Goal: Task Accomplishment & Management: Manage account settings

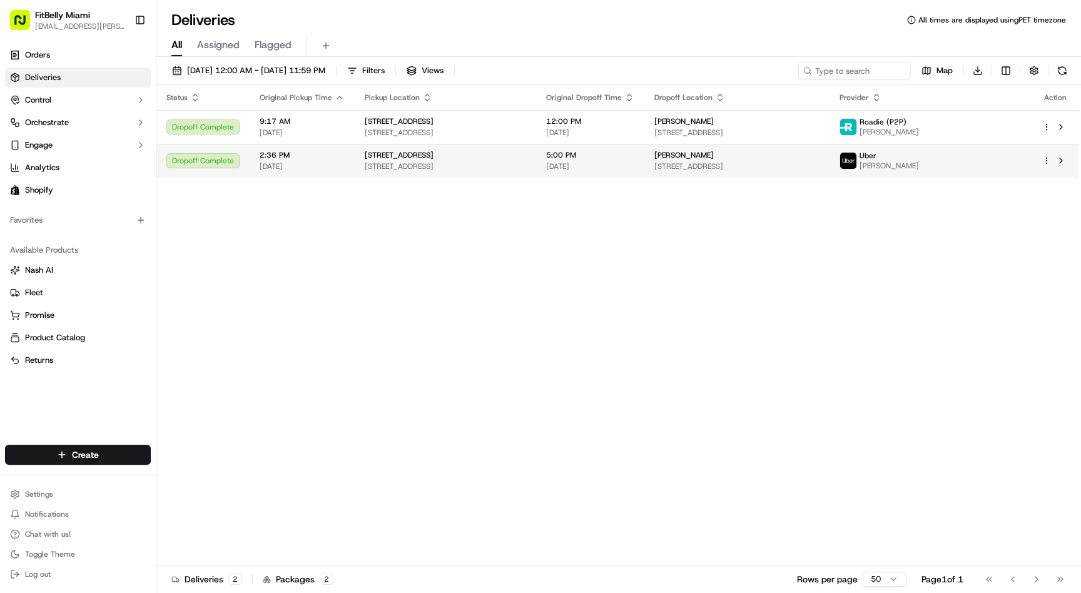
click at [820, 160] on div "[PERSON_NAME]" at bounding box center [737, 155] width 165 height 10
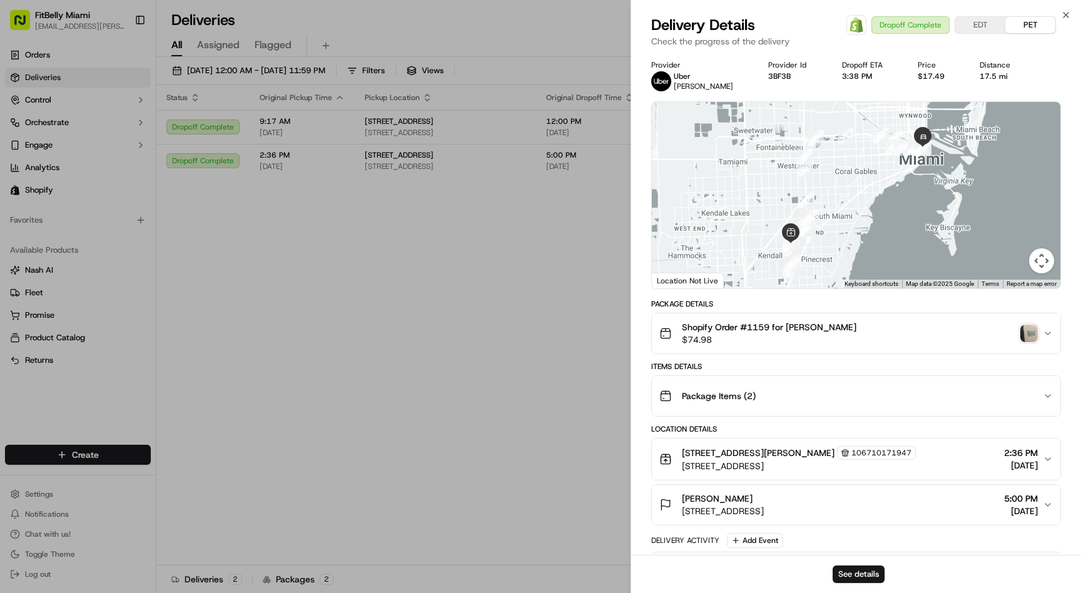
click at [1031, 339] on img "button" at bounding box center [1030, 334] width 18 height 18
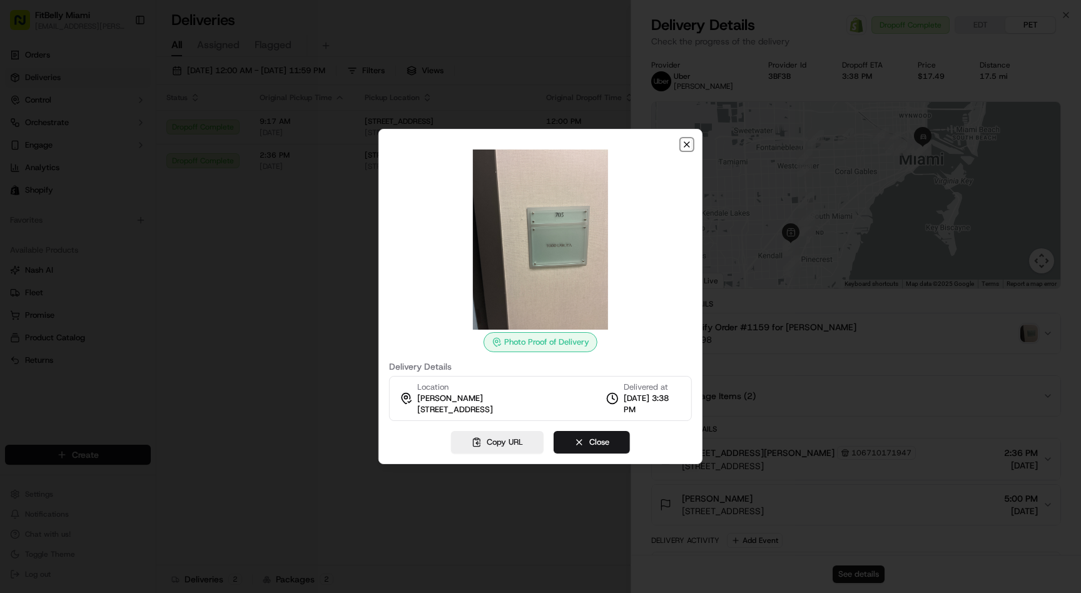
click at [684, 143] on icon "button" at bounding box center [687, 145] width 10 height 10
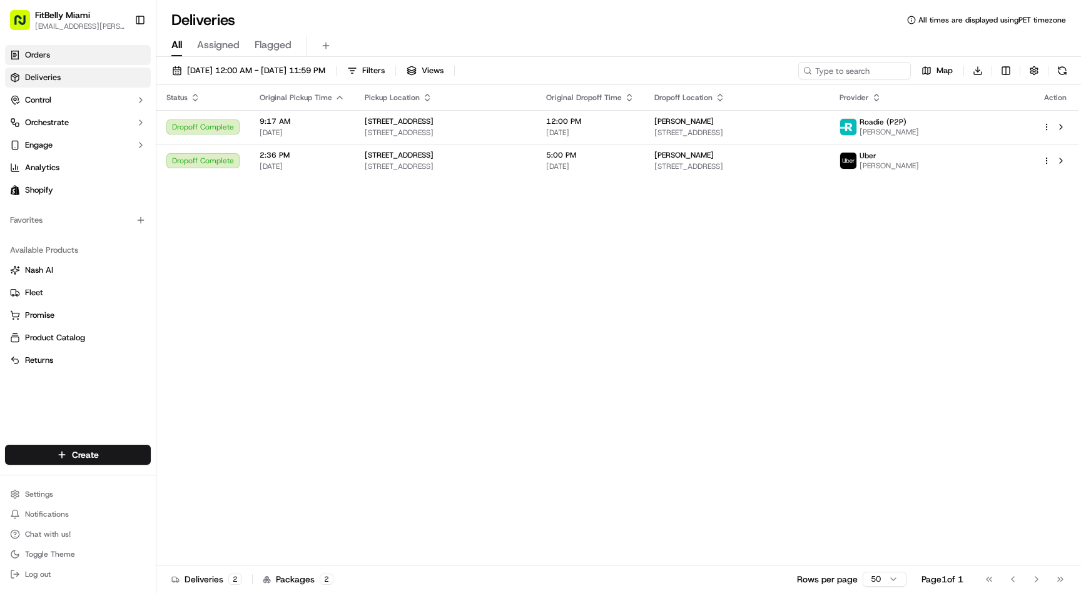
click at [74, 49] on link "Orders" at bounding box center [78, 55] width 146 height 20
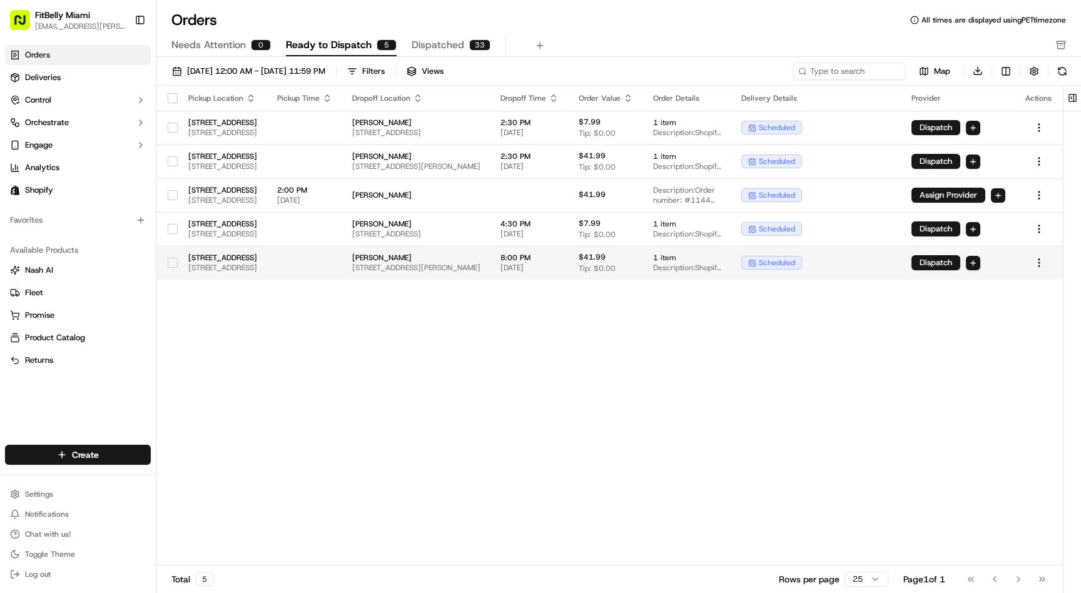
click at [342, 264] on td at bounding box center [304, 263] width 75 height 34
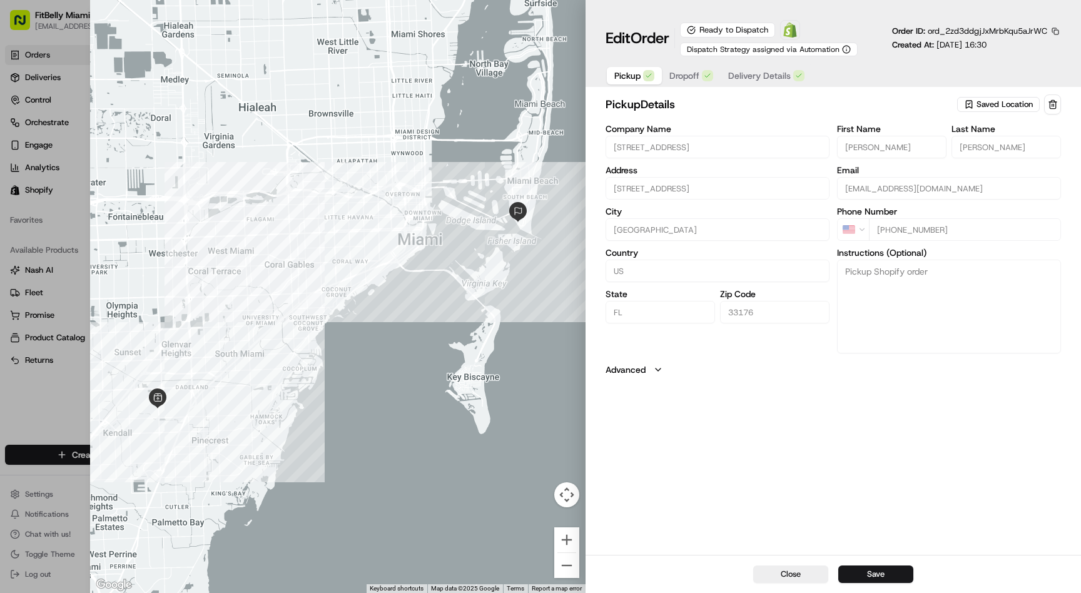
click at [771, 71] on span "Delivery Details" at bounding box center [760, 75] width 63 height 13
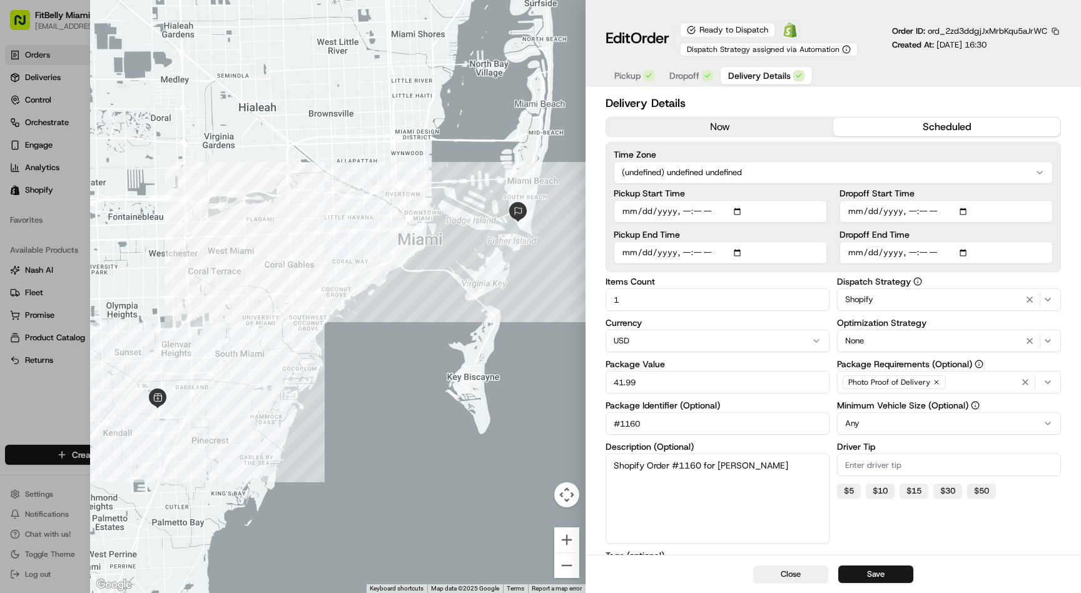
click at [913, 213] on input "Dropoff Start Time" at bounding box center [946, 211] width 213 height 23
type input "2025-09-16T16:55"
click at [913, 254] on input "Dropoff End Time" at bounding box center [946, 253] width 213 height 23
click at [924, 255] on input "Dropoff End Time" at bounding box center [946, 253] width 213 height 23
type input "2025-09-16T19:30"
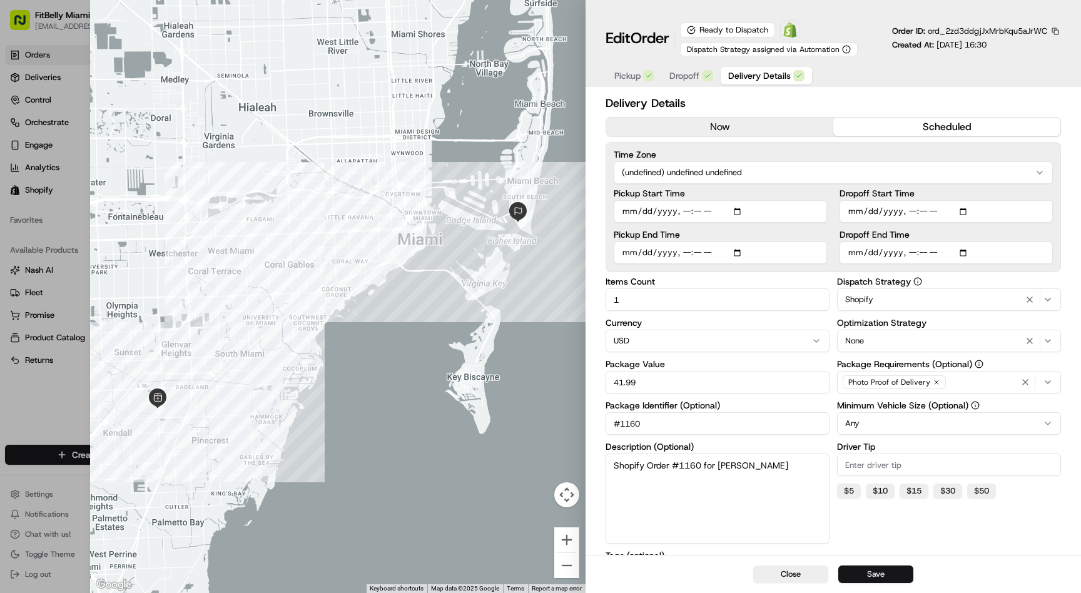
click at [884, 577] on button "Save" at bounding box center [876, 575] width 75 height 18
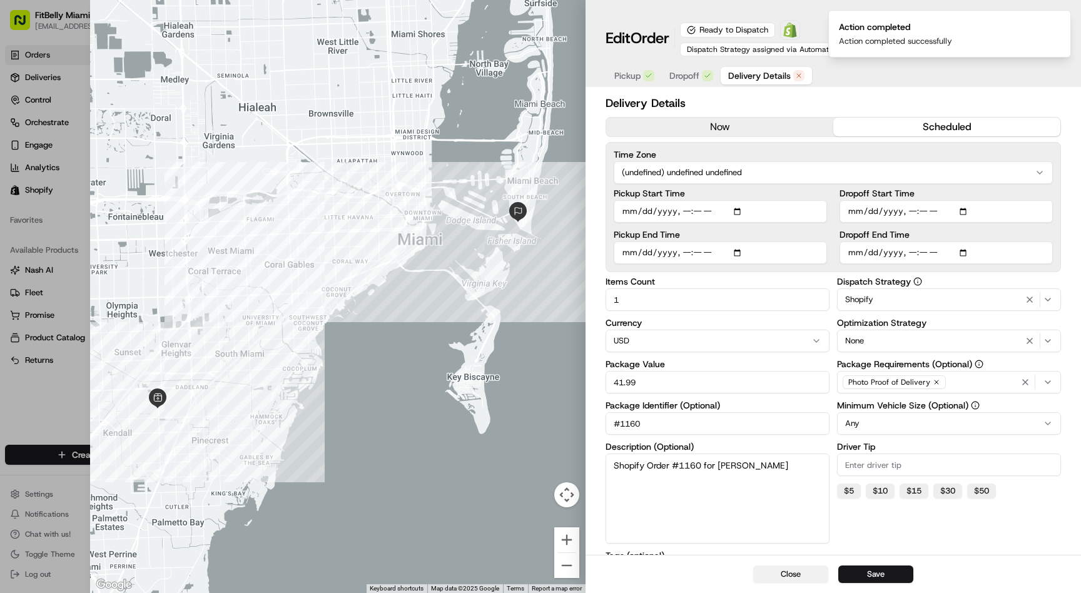
click at [795, 577] on button "Close" at bounding box center [791, 575] width 75 height 18
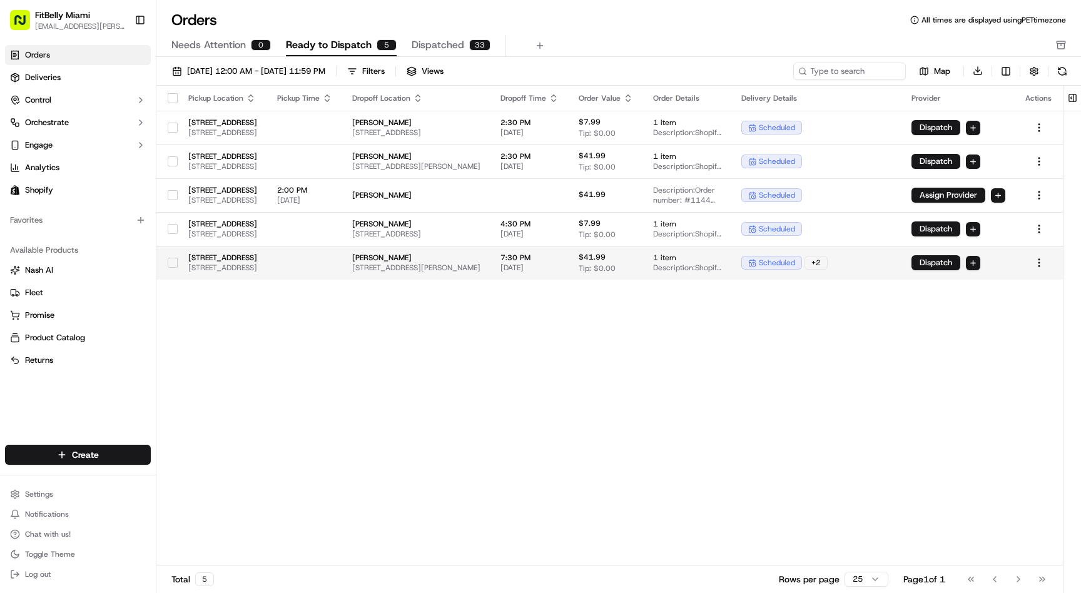
click at [171, 263] on button "button" at bounding box center [173, 263] width 10 height 10
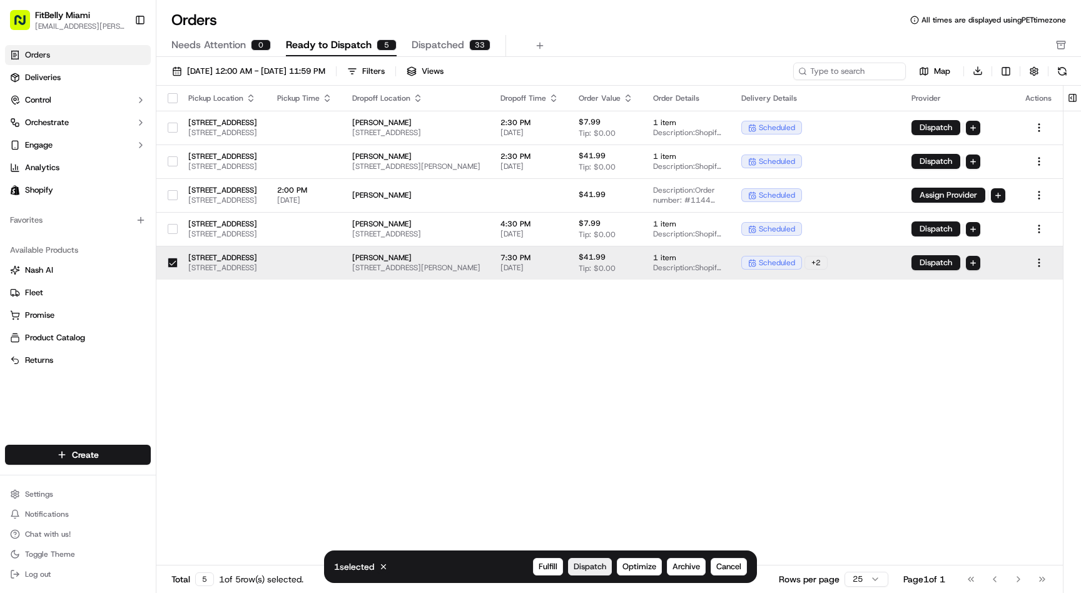
click at [590, 571] on span "Dispatch" at bounding box center [590, 566] width 33 height 11
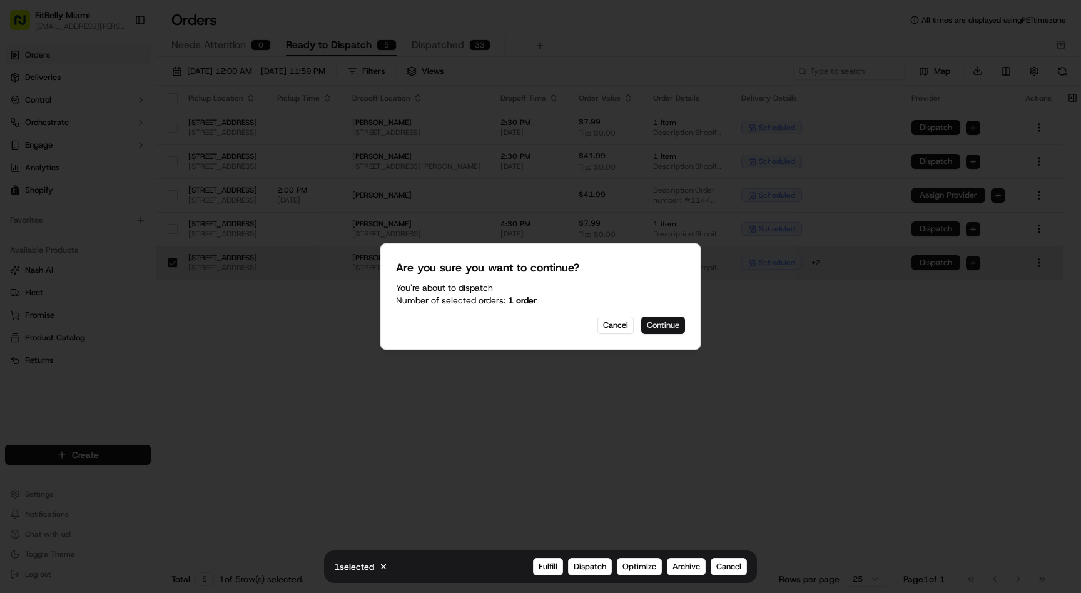
click at [667, 325] on button "Continue" at bounding box center [664, 326] width 44 height 18
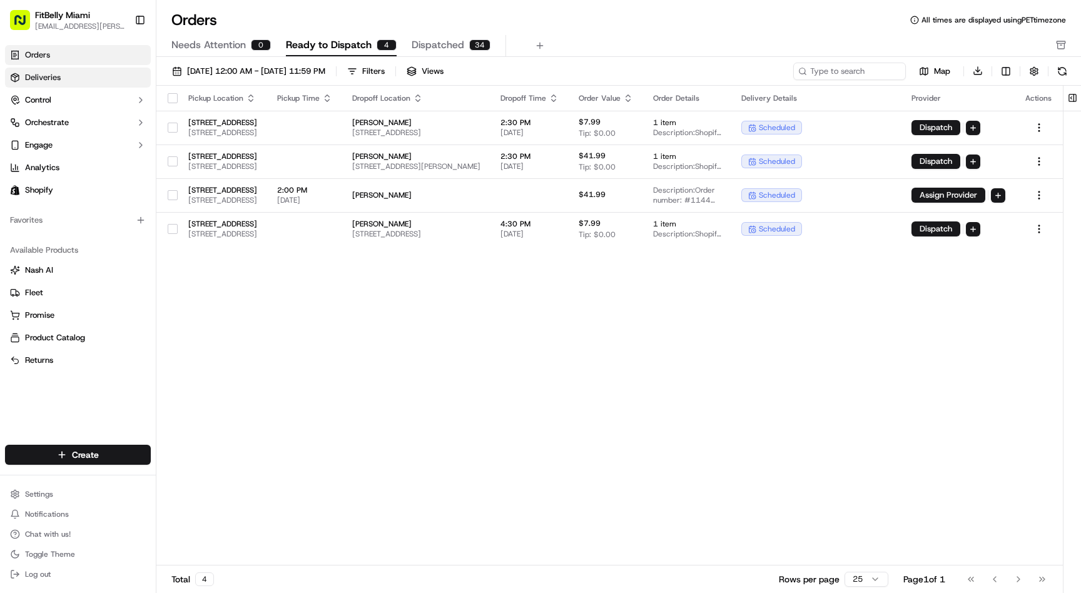
click at [86, 82] on link "Deliveries" at bounding box center [78, 78] width 146 height 20
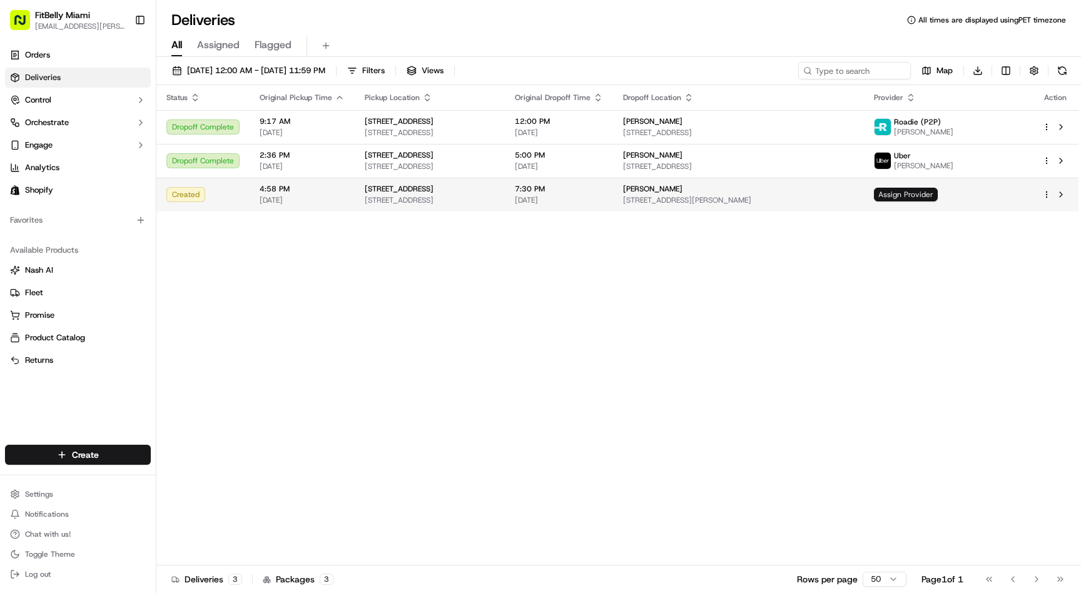
click at [938, 193] on span "Assign Provider" at bounding box center [906, 195] width 64 height 14
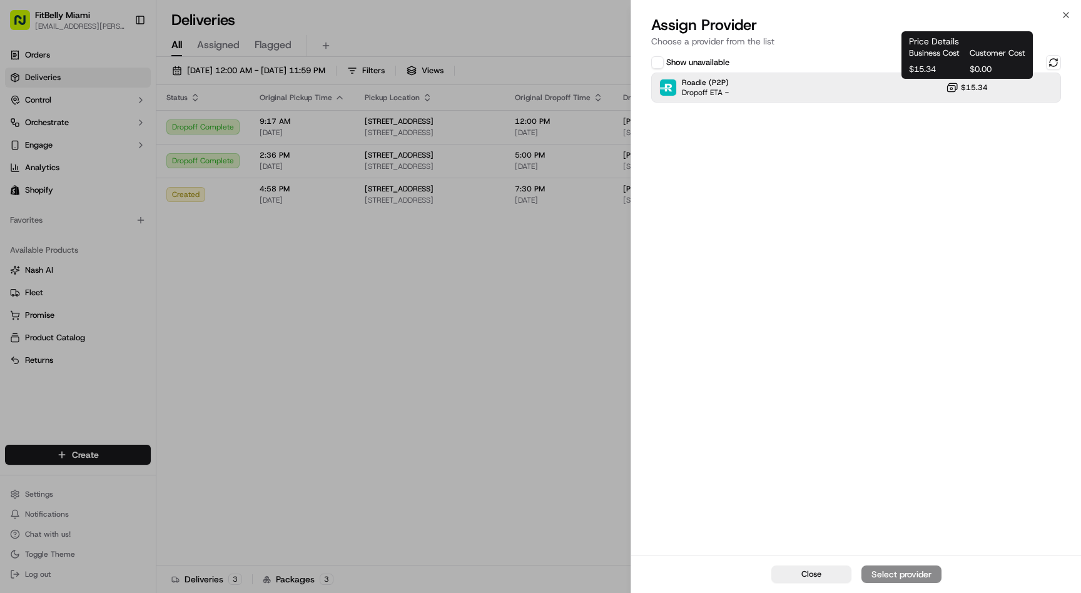
click at [964, 87] on span "$15.34" at bounding box center [974, 88] width 27 height 10
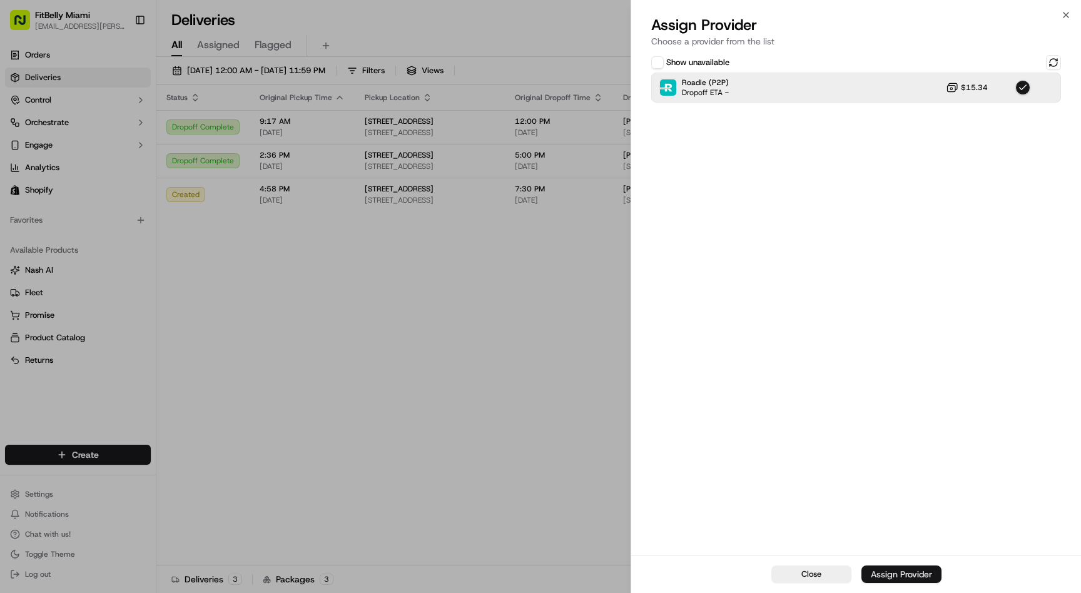
click at [901, 571] on div "Assign Provider" at bounding box center [901, 574] width 61 height 13
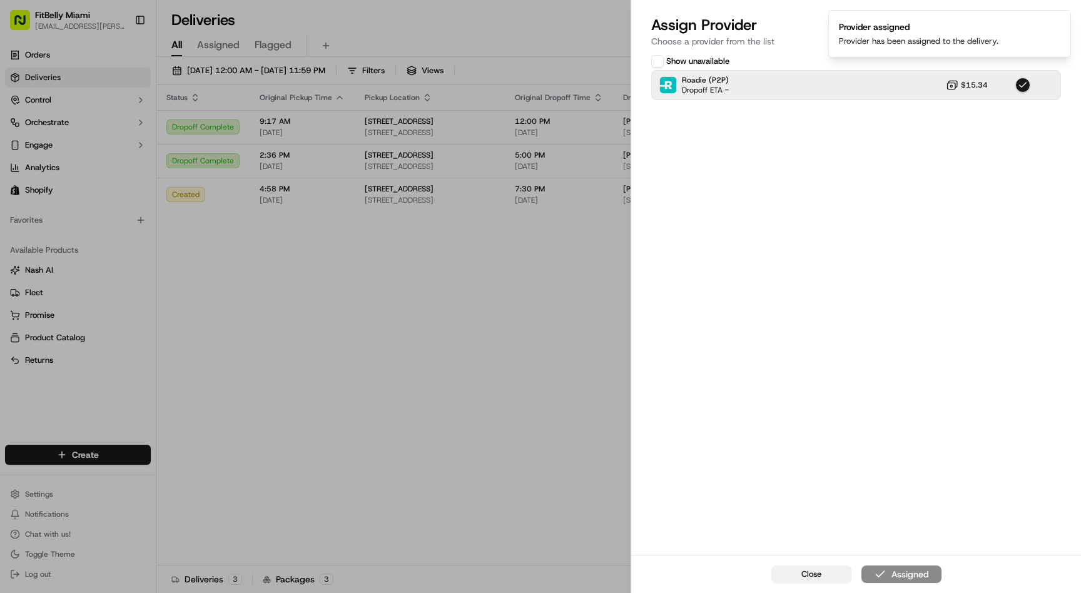
click at [817, 578] on span "Close" at bounding box center [812, 574] width 20 height 11
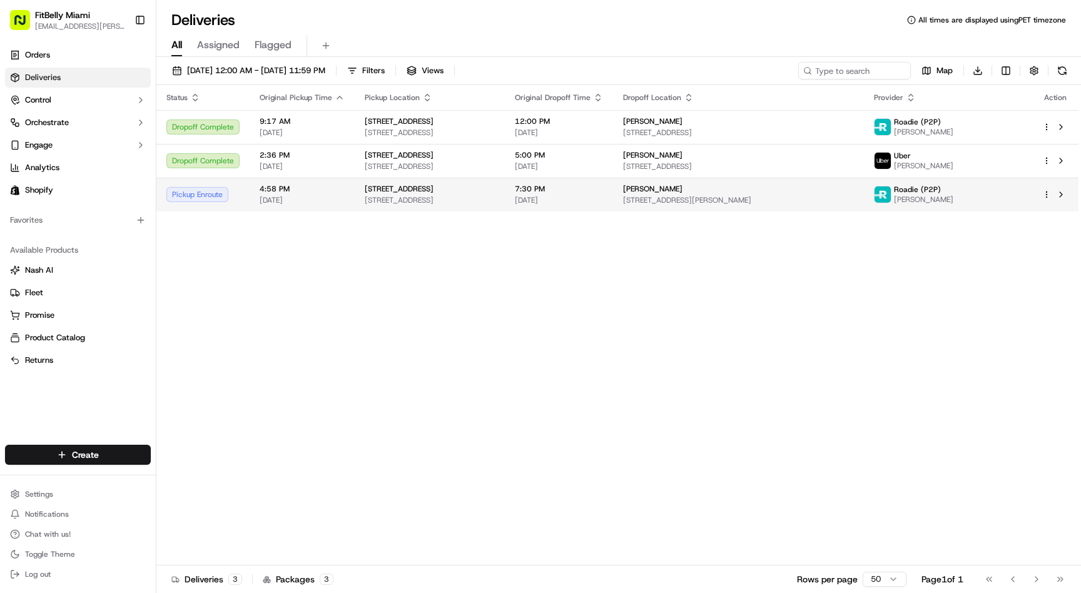
click at [252, 185] on td "4:58 PM 09/16/2025" at bounding box center [302, 195] width 105 height 34
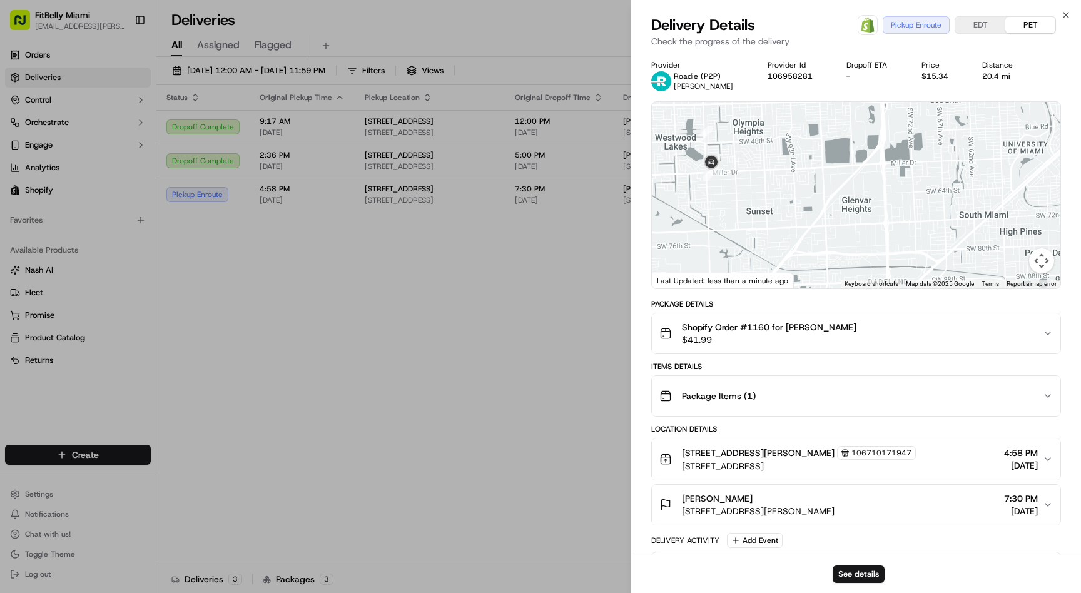
drag, startPoint x: 749, startPoint y: 213, endPoint x: 802, endPoint y: 195, distance: 55.8
click at [802, 195] on div at bounding box center [856, 195] width 409 height 187
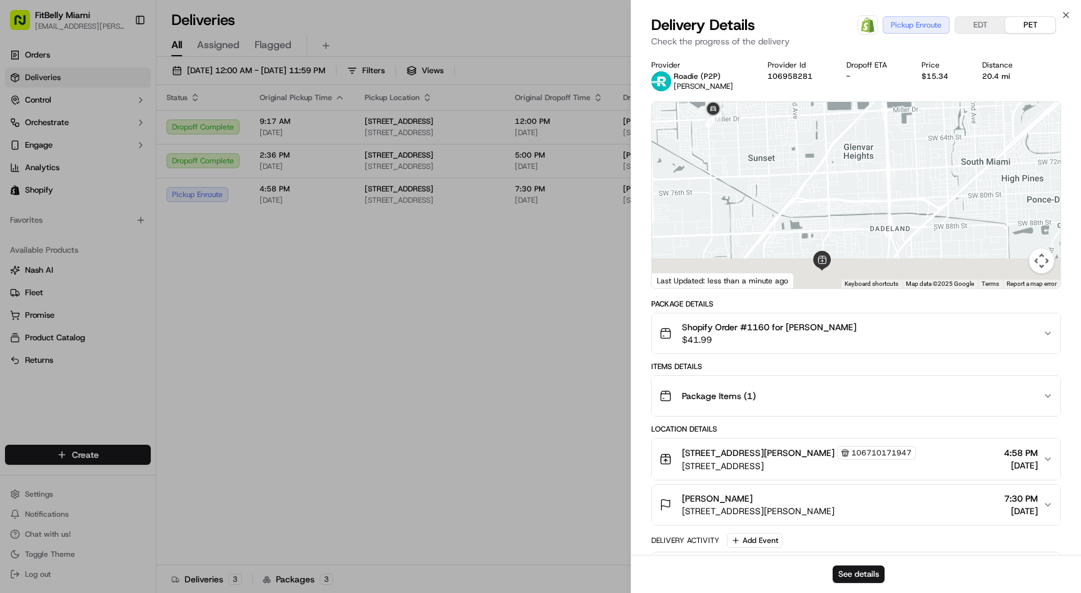
drag, startPoint x: 802, startPoint y: 195, endPoint x: 803, endPoint y: 133, distance: 61.3
click at [803, 133] on div at bounding box center [856, 195] width 409 height 187
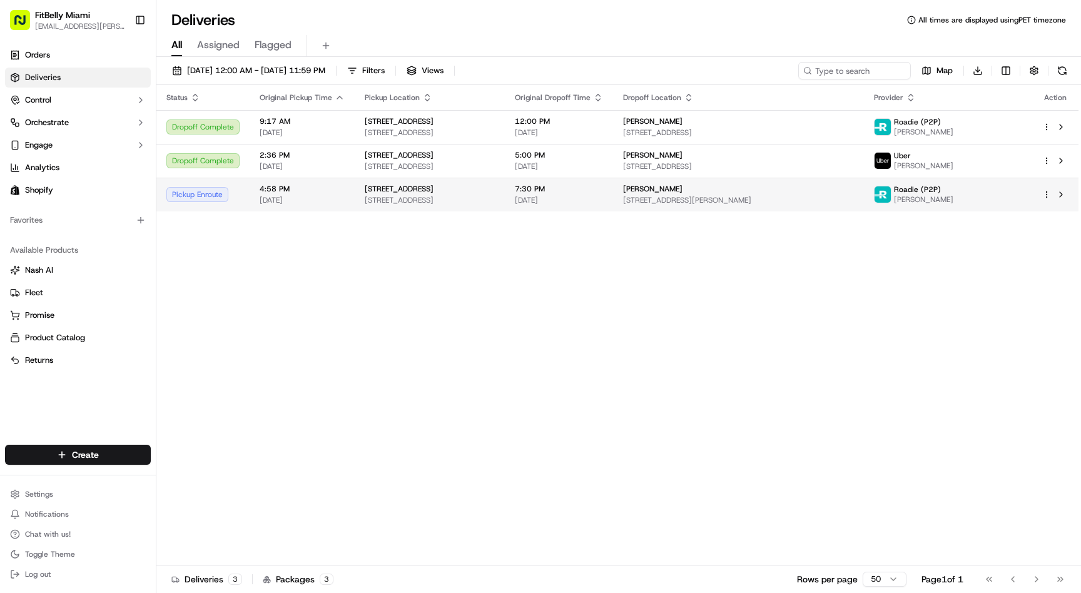
click at [319, 195] on span "[DATE]" at bounding box center [302, 200] width 85 height 10
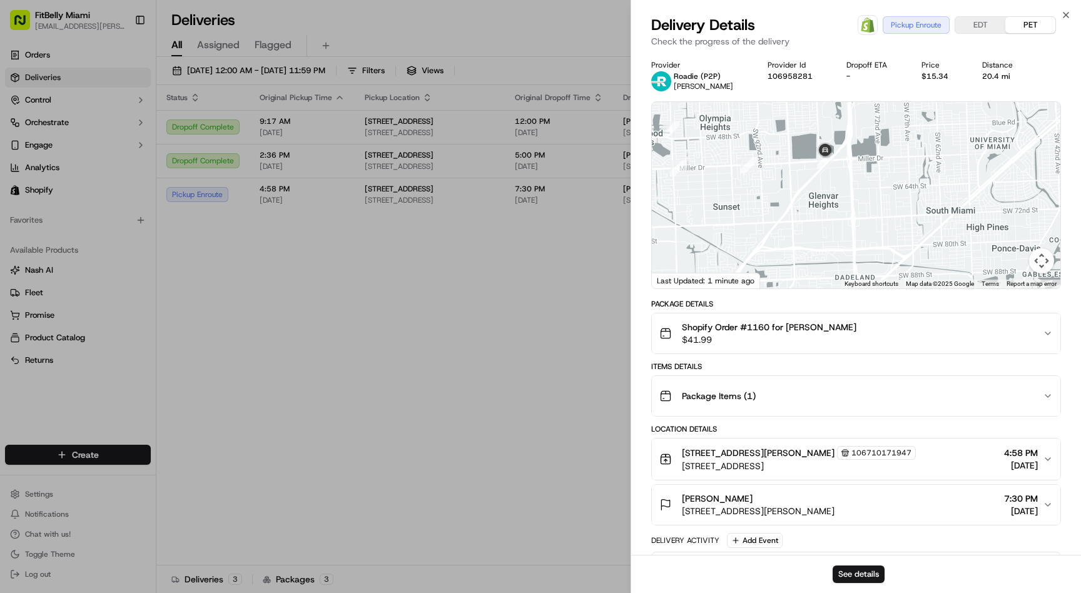
drag, startPoint x: 748, startPoint y: 228, endPoint x: 746, endPoint y: 200, distance: 28.2
click at [747, 200] on div at bounding box center [856, 195] width 409 height 187
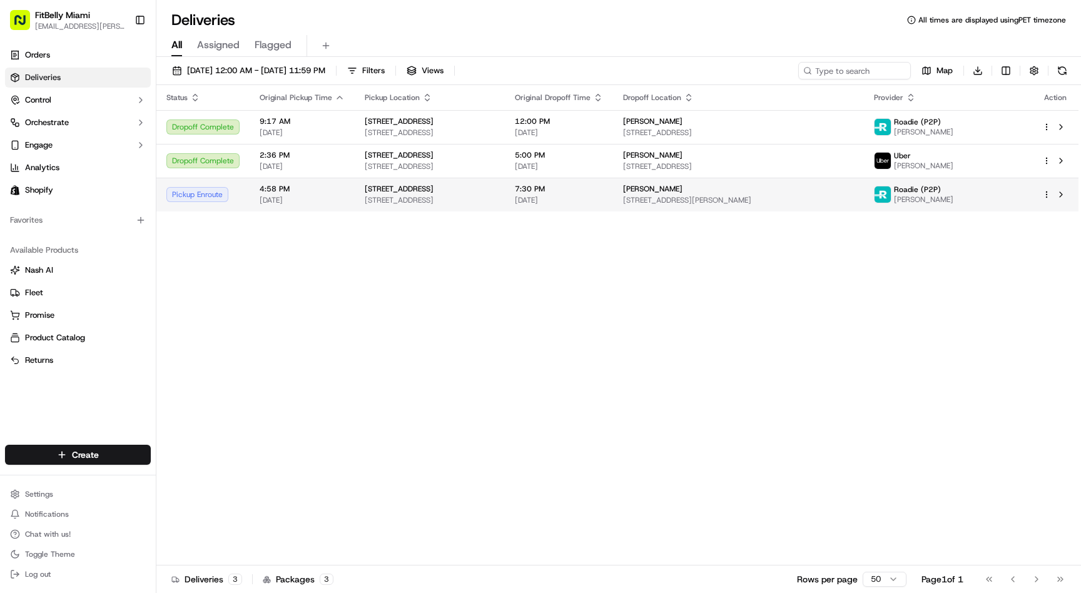
click at [246, 197] on td "Pickup Enroute" at bounding box center [202, 195] width 93 height 34
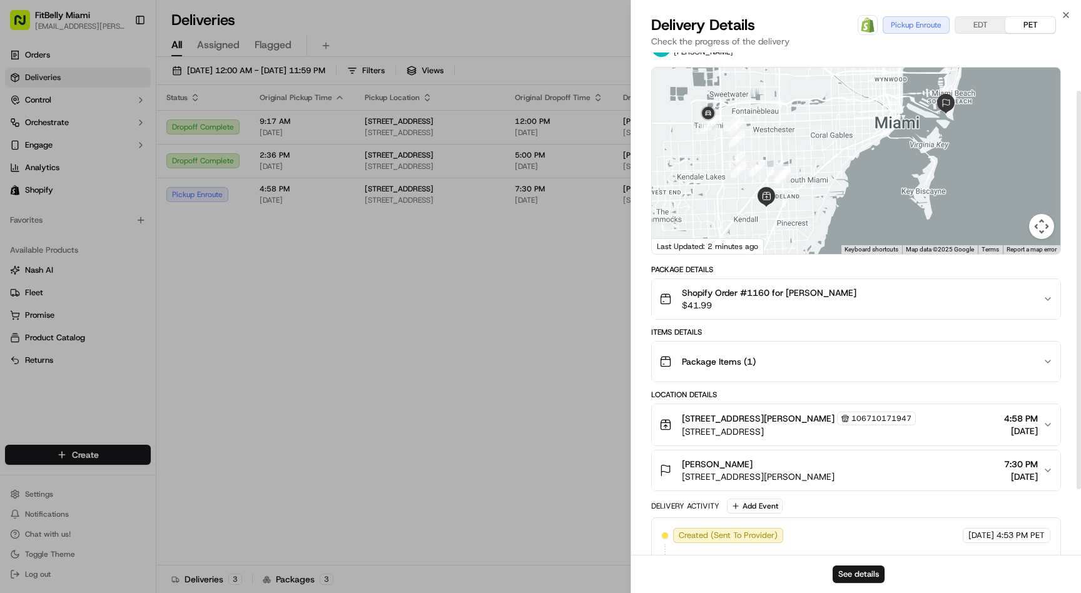
scroll to position [28, 0]
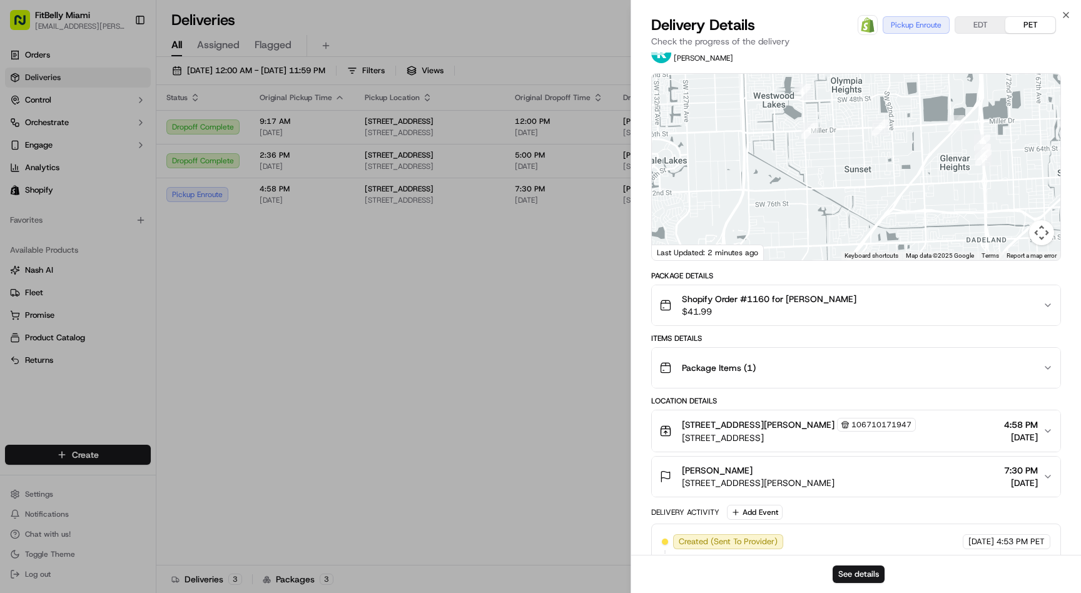
drag, startPoint x: 727, startPoint y: 191, endPoint x: 799, endPoint y: 185, distance: 72.2
click at [798, 185] on div at bounding box center [856, 167] width 409 height 187
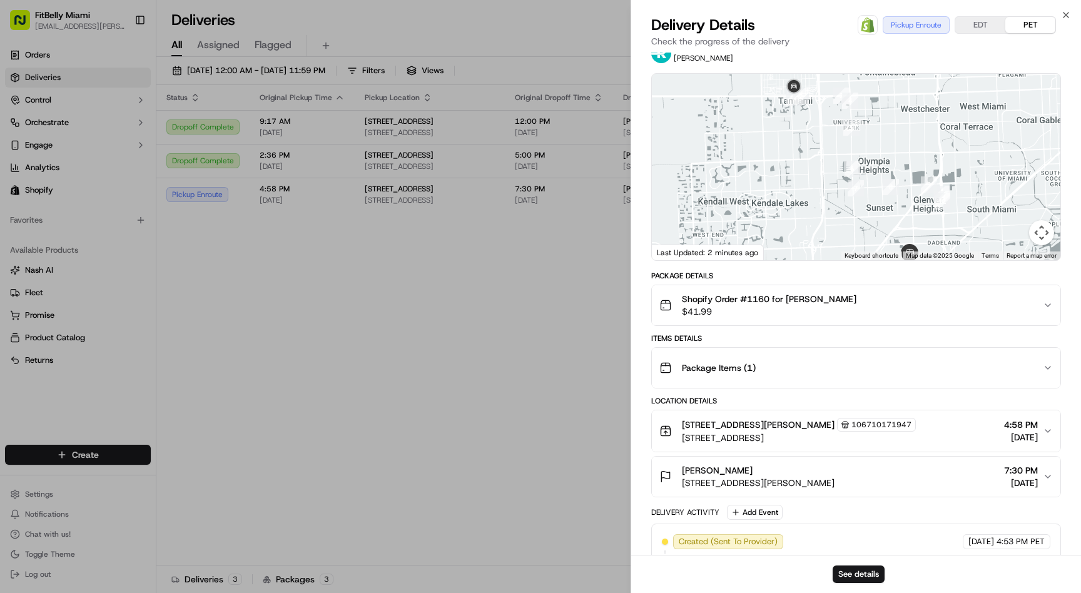
drag, startPoint x: 793, startPoint y: 187, endPoint x: 839, endPoint y: 248, distance: 76.4
click at [839, 248] on div at bounding box center [856, 167] width 409 height 187
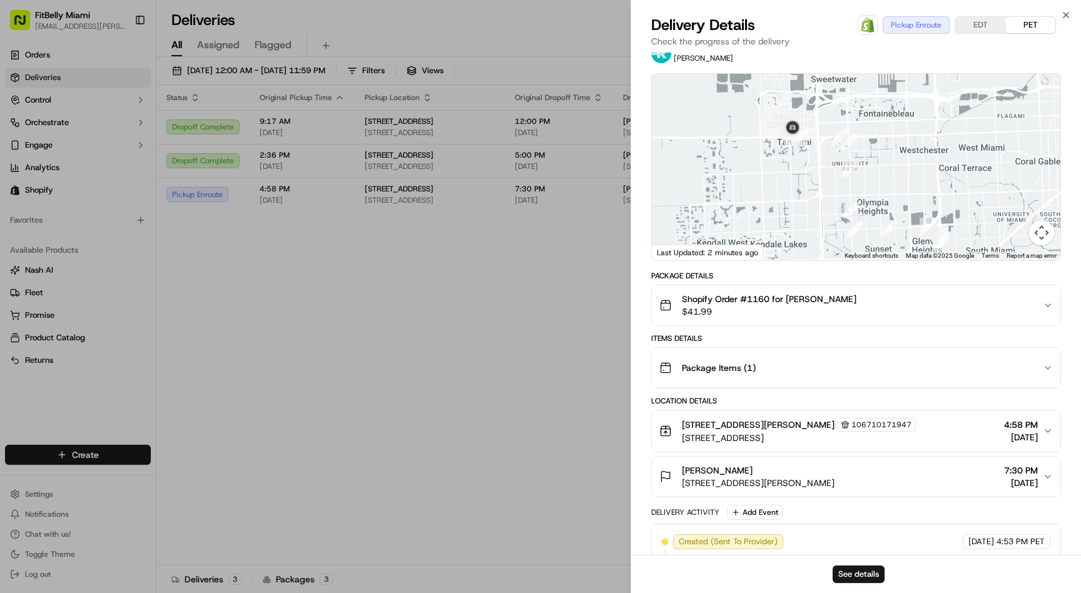
drag, startPoint x: 816, startPoint y: 181, endPoint x: 799, endPoint y: 195, distance: 21.8
click at [799, 195] on div at bounding box center [856, 167] width 409 height 187
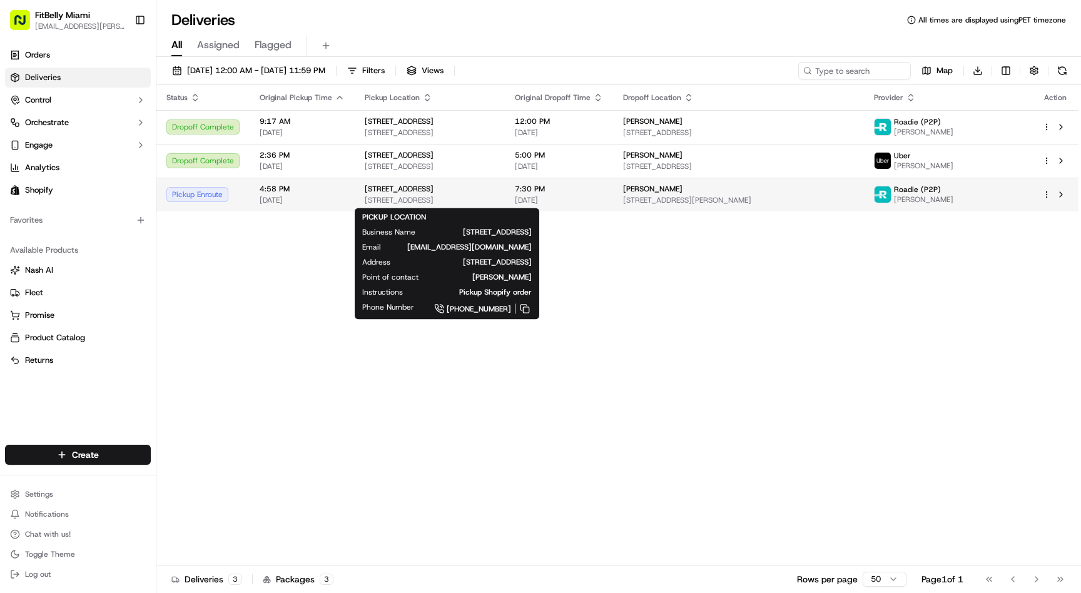
click at [383, 195] on div "[STREET_ADDRESS]" at bounding box center [430, 194] width 130 height 21
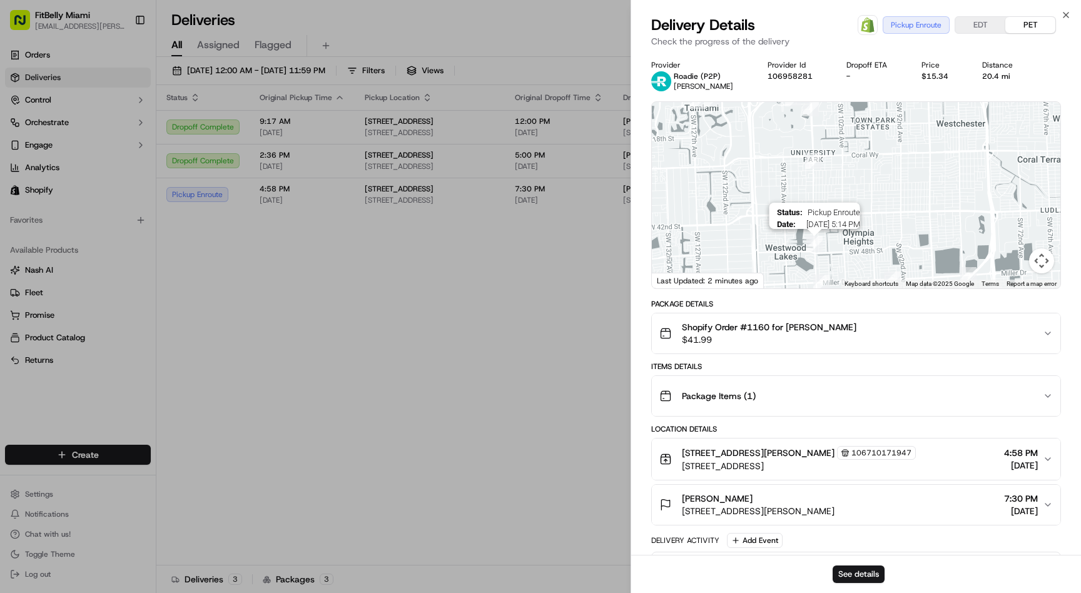
drag, startPoint x: 702, startPoint y: 150, endPoint x: 817, endPoint y: 237, distance: 143.9
click at [817, 237] on img "6" at bounding box center [815, 244] width 16 height 16
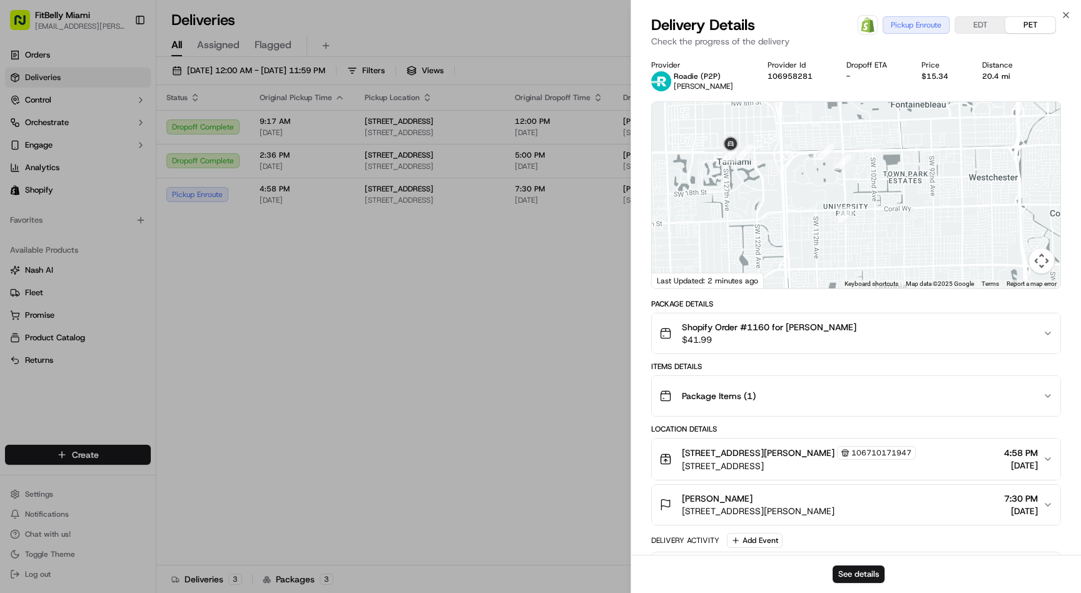
drag, startPoint x: 745, startPoint y: 163, endPoint x: 776, endPoint y: 217, distance: 62.8
click at [776, 217] on div at bounding box center [856, 195] width 409 height 187
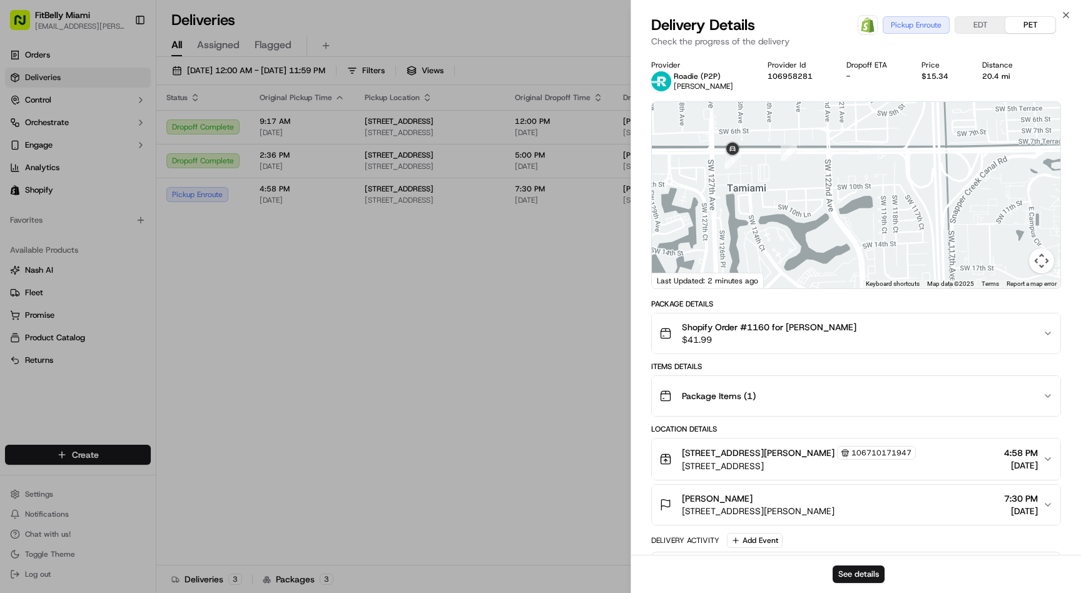
drag, startPoint x: 739, startPoint y: 153, endPoint x: 737, endPoint y: 260, distance: 107.0
click at [738, 260] on div at bounding box center [856, 195] width 409 height 187
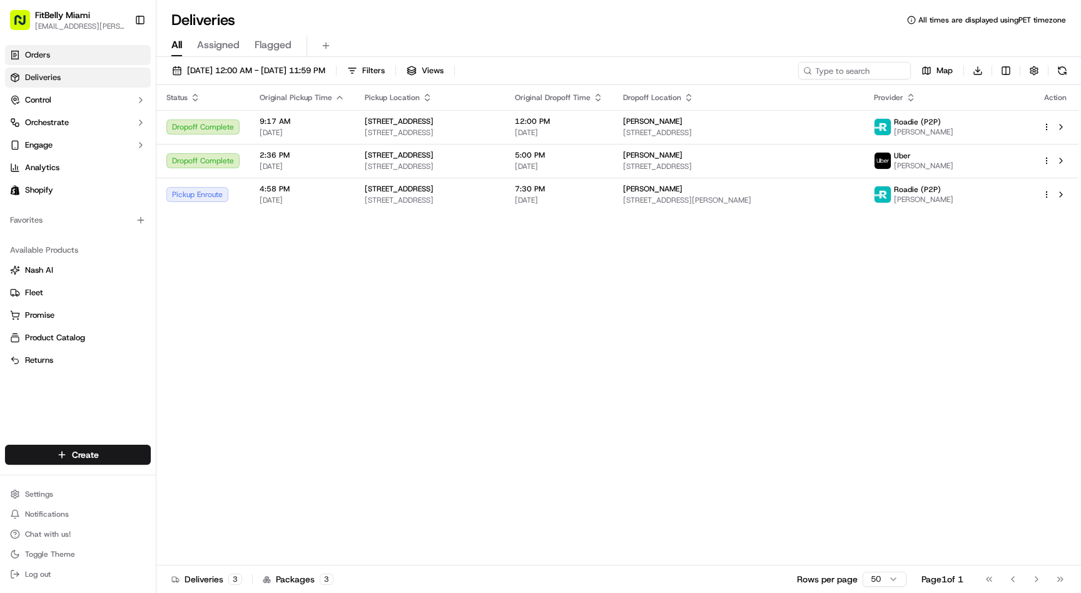
click at [62, 59] on link "Orders" at bounding box center [78, 55] width 146 height 20
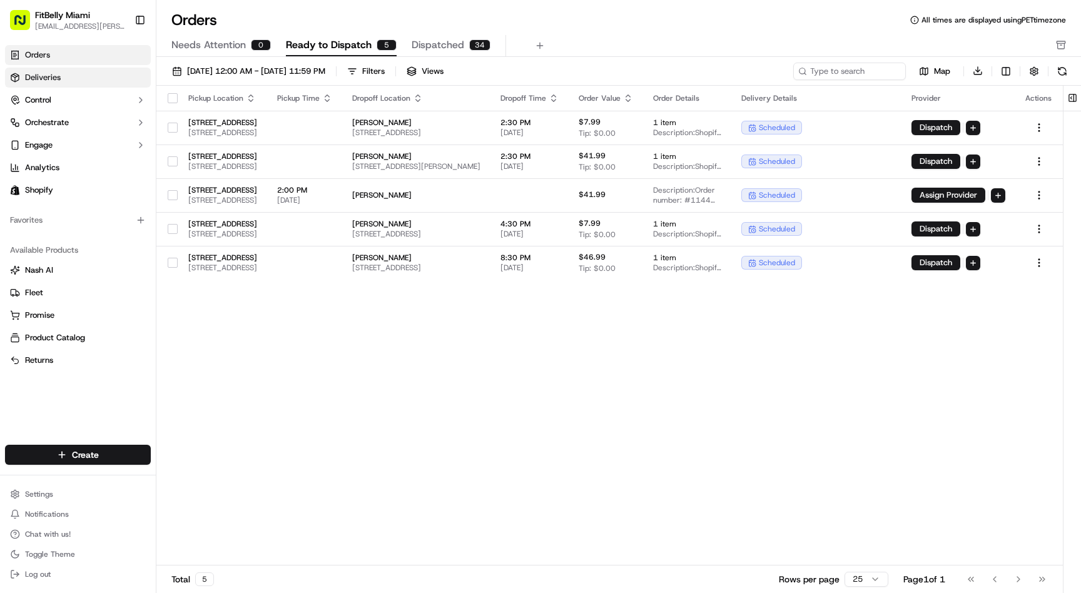
click at [84, 79] on link "Deliveries" at bounding box center [78, 78] width 146 height 20
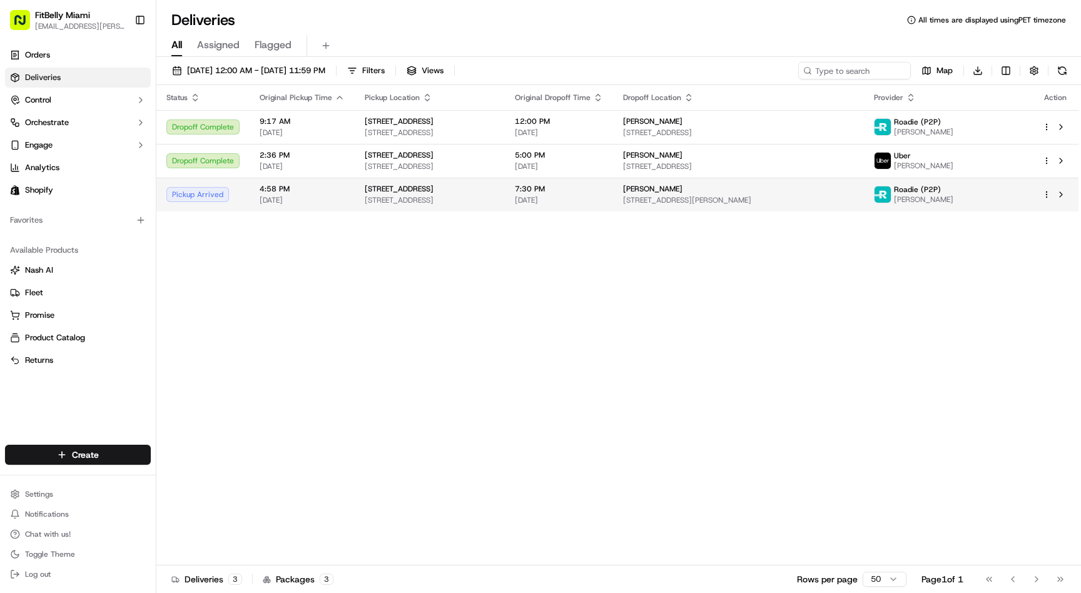
click at [235, 201] on div "Pickup Arrived" at bounding box center [202, 194] width 73 height 15
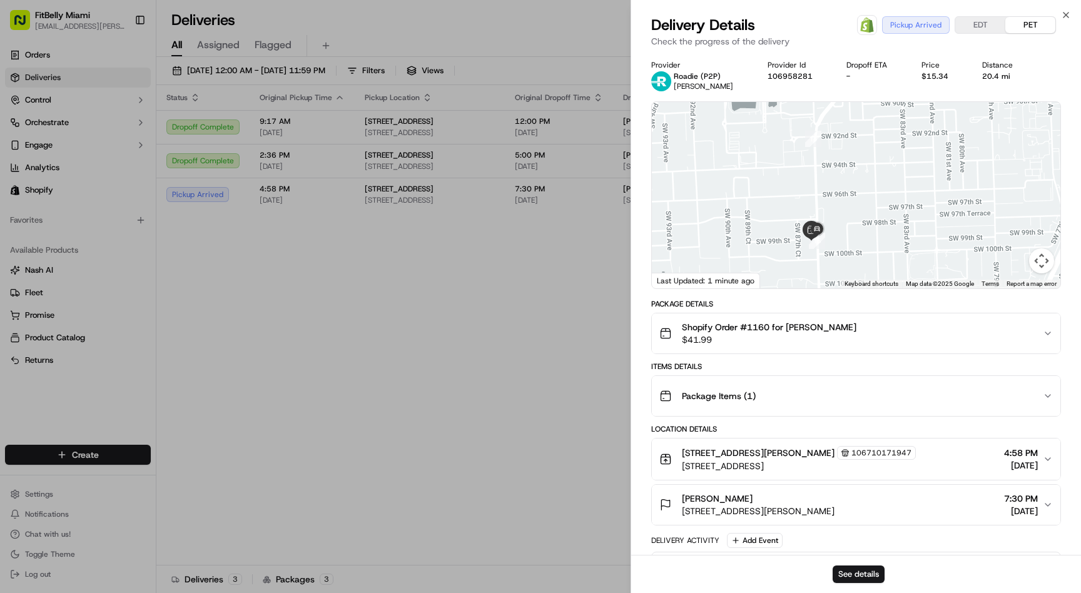
drag, startPoint x: 759, startPoint y: 207, endPoint x: 716, endPoint y: 193, distance: 44.7
click at [716, 193] on div at bounding box center [856, 195] width 409 height 187
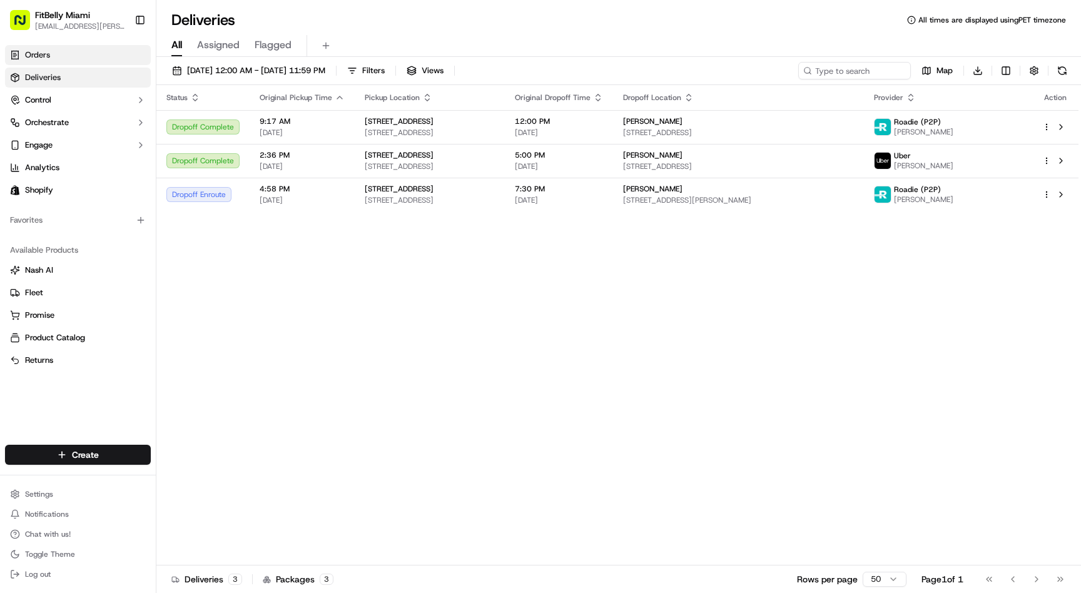
click at [66, 56] on link "Orders" at bounding box center [78, 55] width 146 height 20
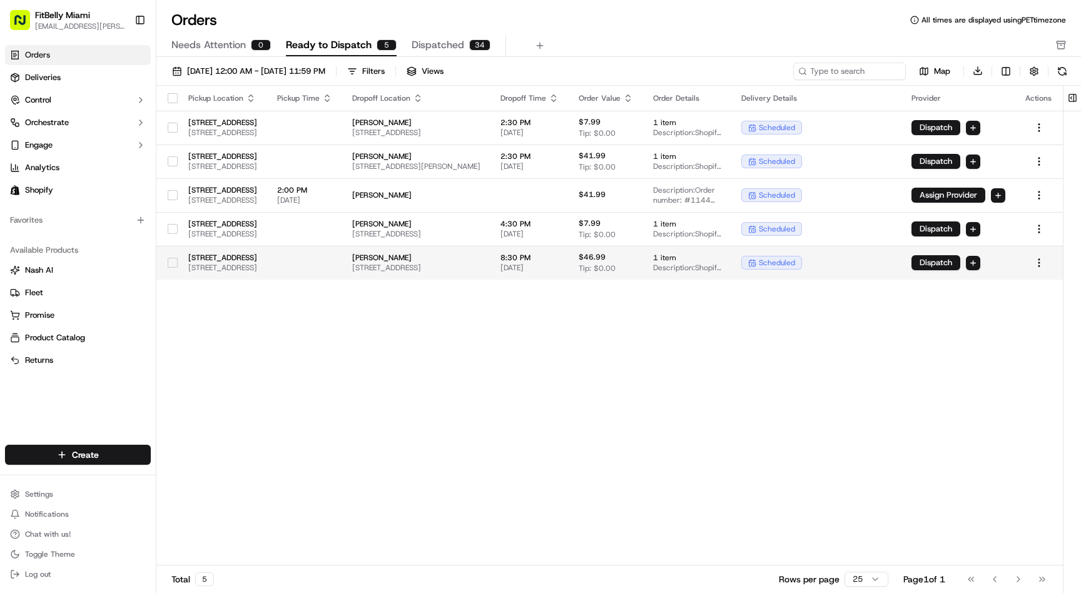
click at [342, 260] on td at bounding box center [304, 263] width 75 height 34
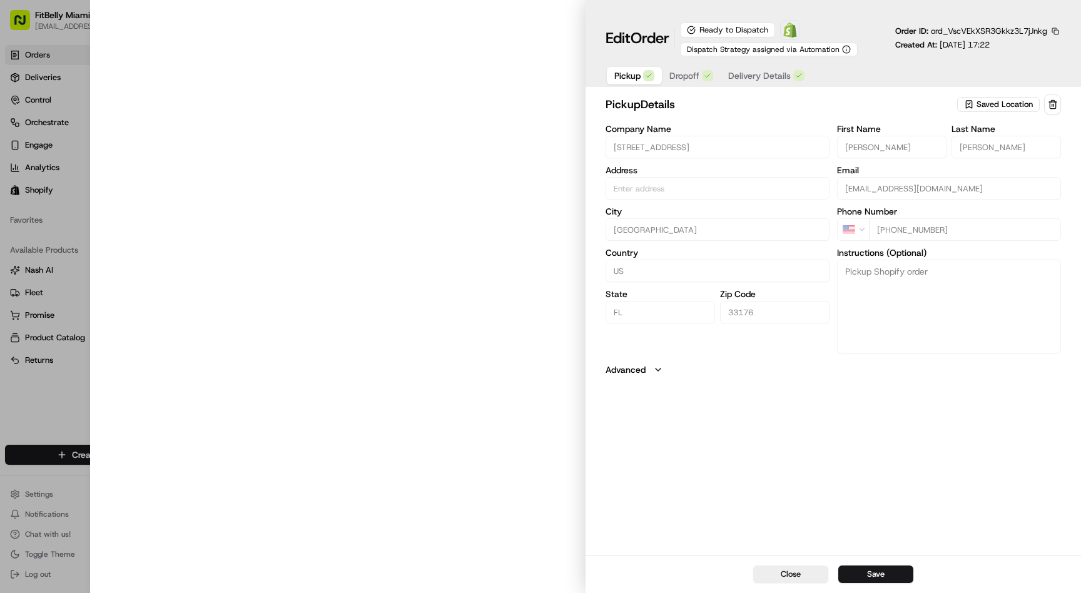
type input "[STREET_ADDRESS]"
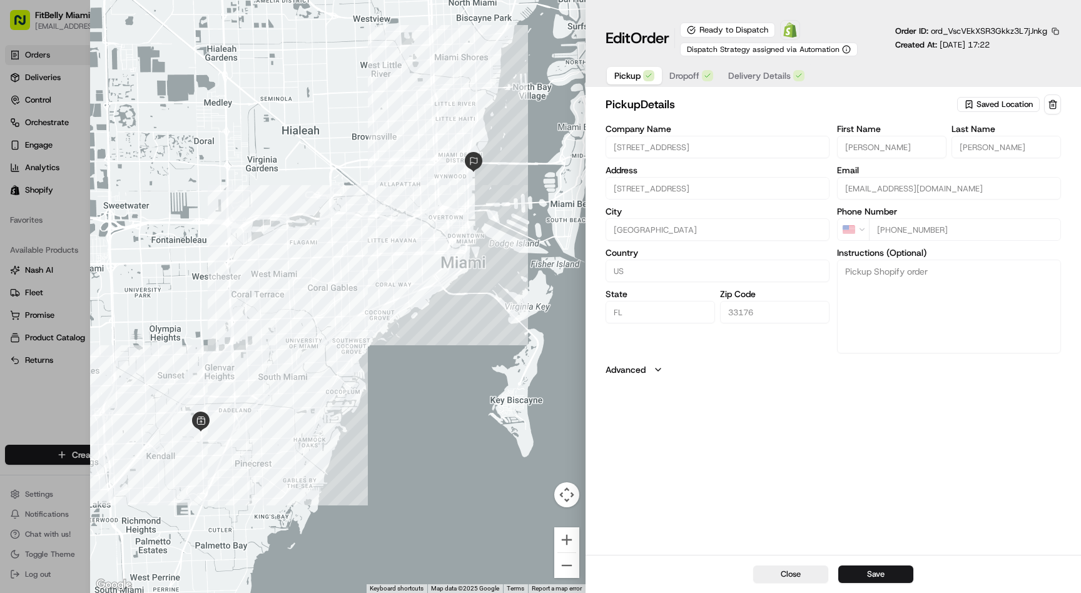
click at [780, 71] on span "Delivery Details" at bounding box center [760, 75] width 63 height 13
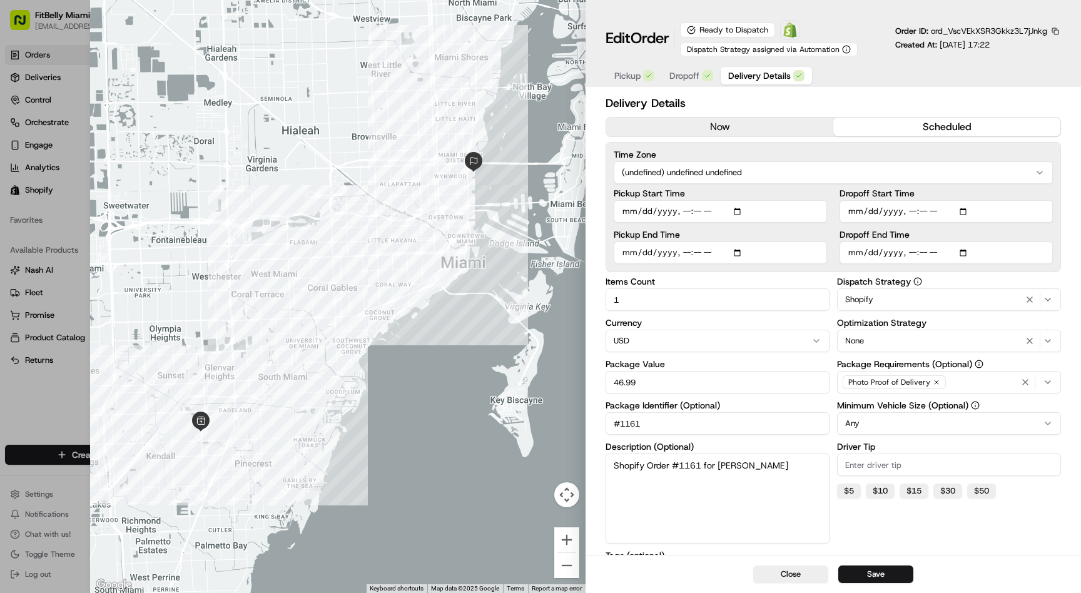
click at [913, 212] on input "Dropoff Start Time" at bounding box center [946, 211] width 213 height 23
type input "2025-09-16T17:55"
click at [925, 253] on input "Dropoff End Time" at bounding box center [946, 253] width 213 height 23
type input "2025-09-16T20:00"
click at [886, 573] on button "Save" at bounding box center [876, 575] width 75 height 18
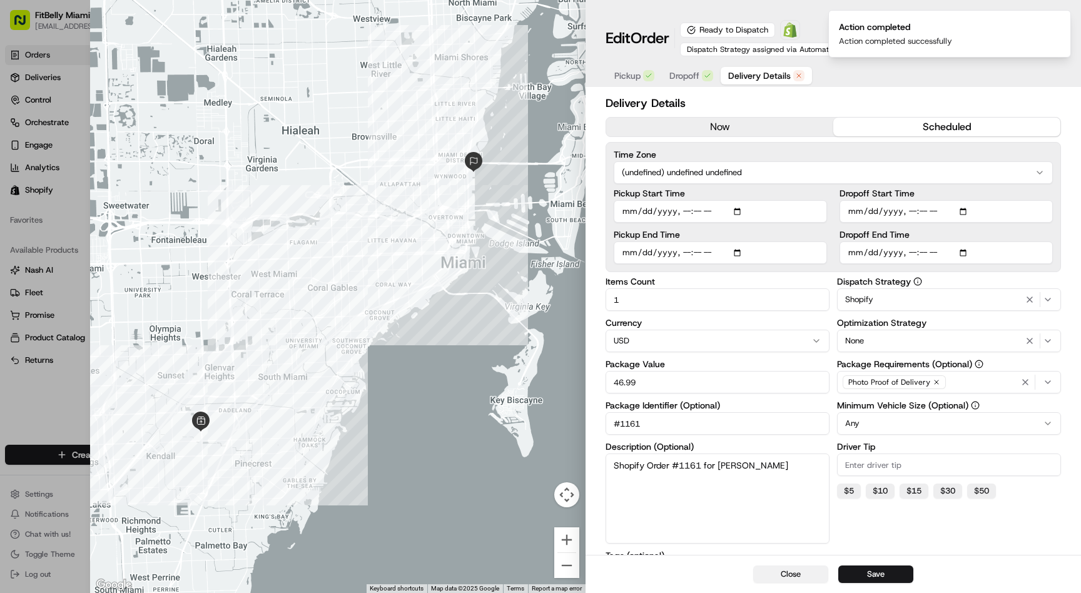
click at [792, 570] on button "Close" at bounding box center [791, 575] width 75 height 18
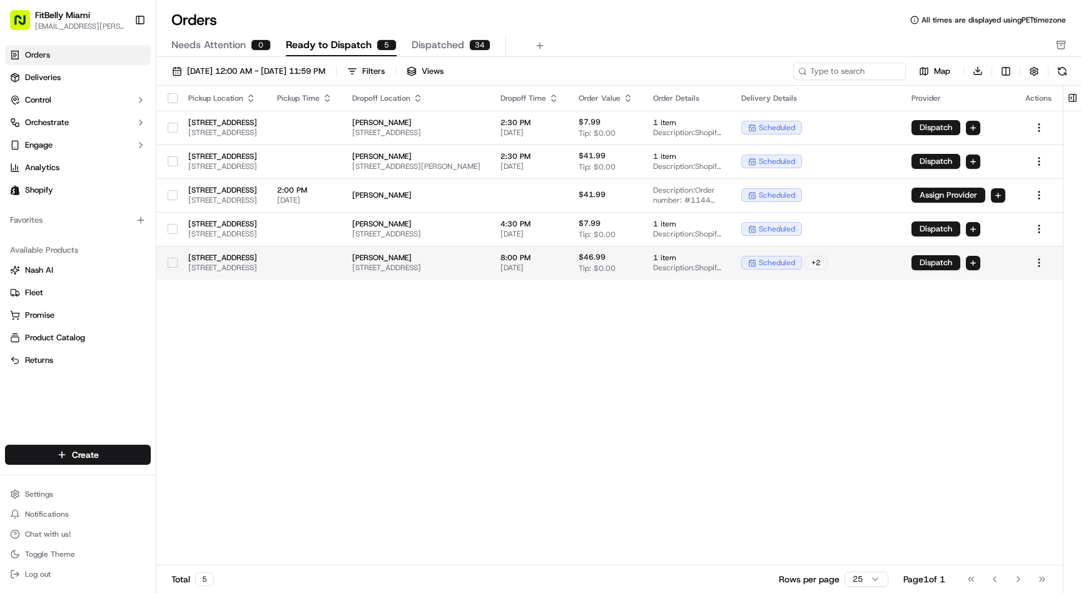
click at [173, 263] on button "button" at bounding box center [173, 263] width 10 height 10
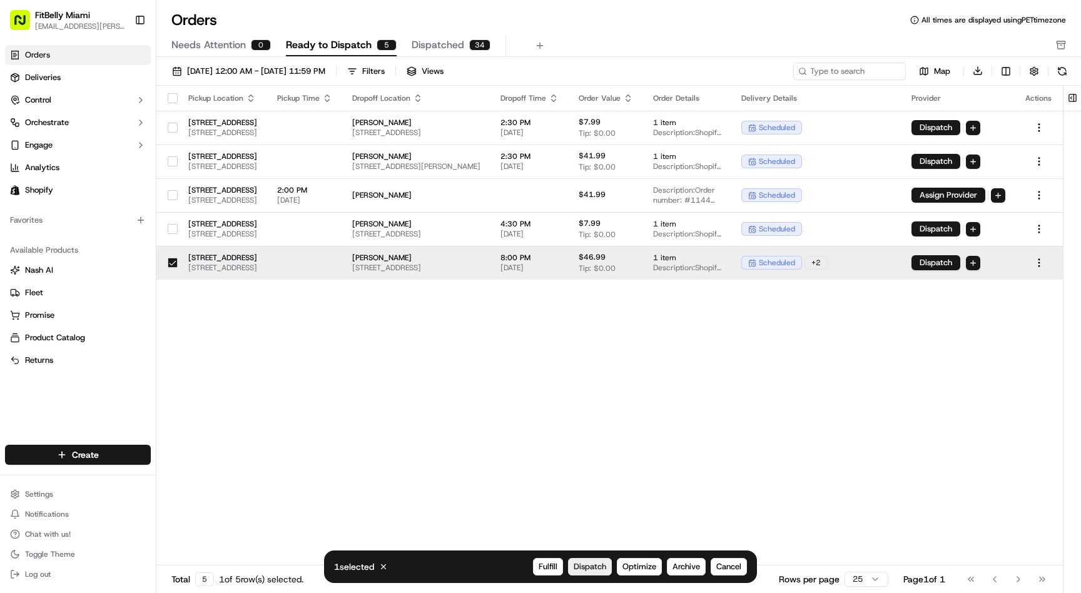
click at [595, 565] on span "Dispatch" at bounding box center [590, 566] width 33 height 11
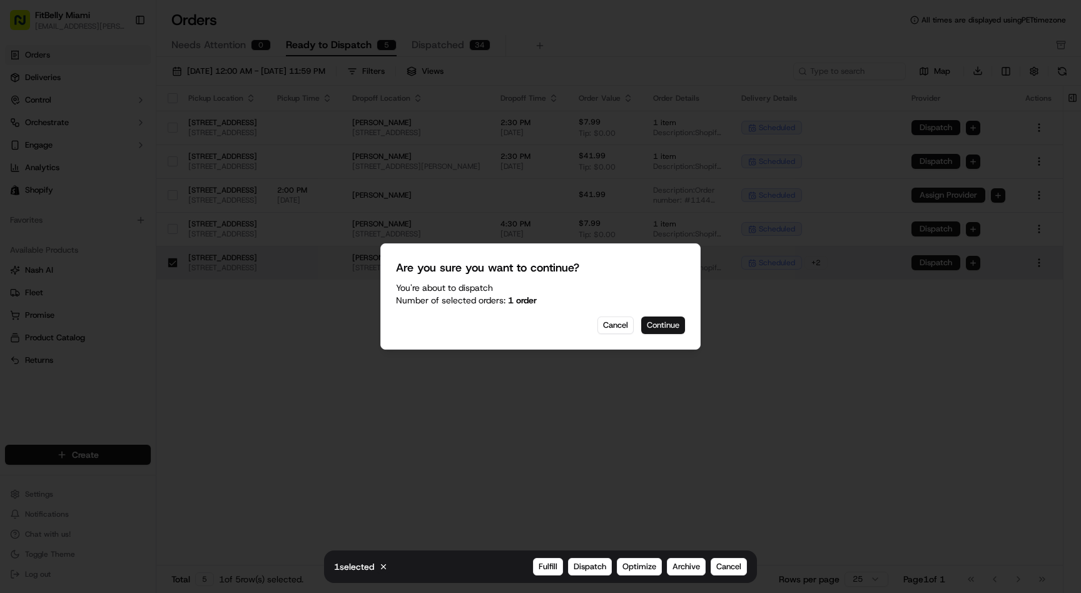
click at [662, 324] on button "Continue" at bounding box center [664, 326] width 44 height 18
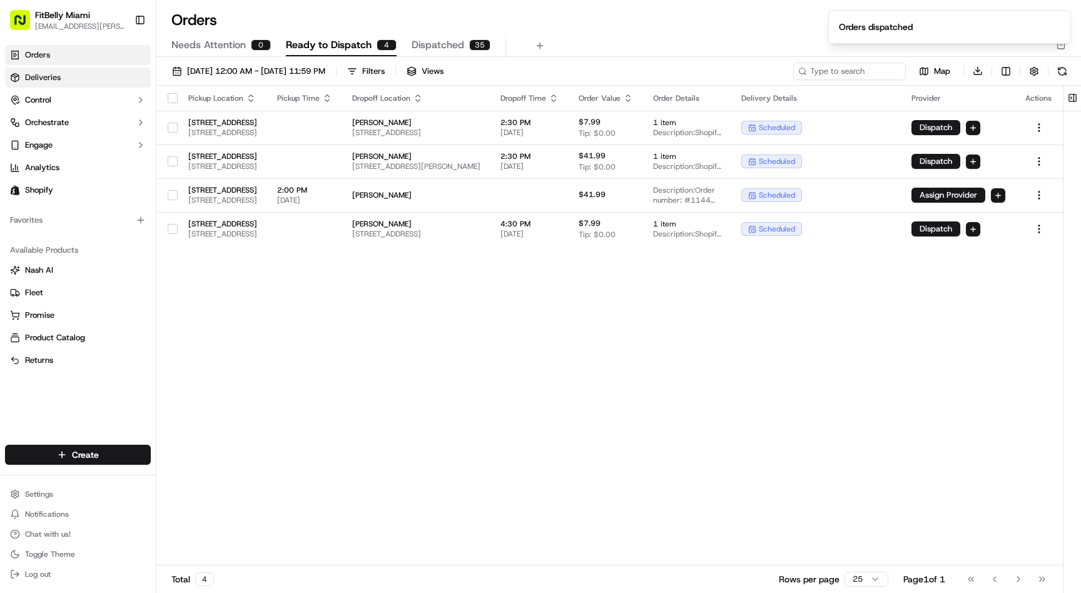
click at [61, 80] on link "Deliveries" at bounding box center [78, 78] width 146 height 20
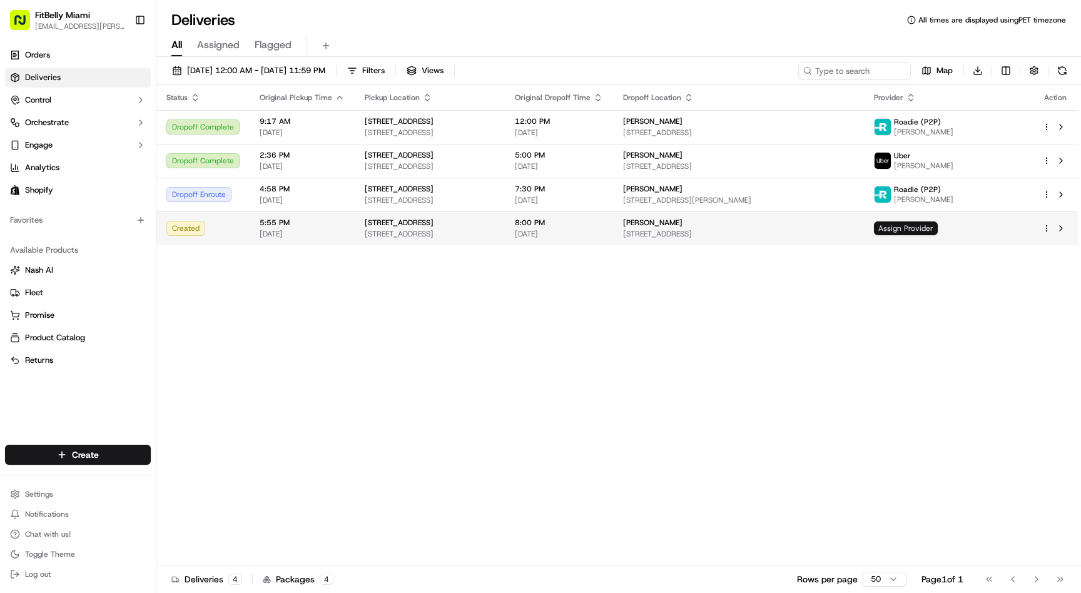
click at [938, 228] on span "Assign Provider" at bounding box center [906, 229] width 64 height 14
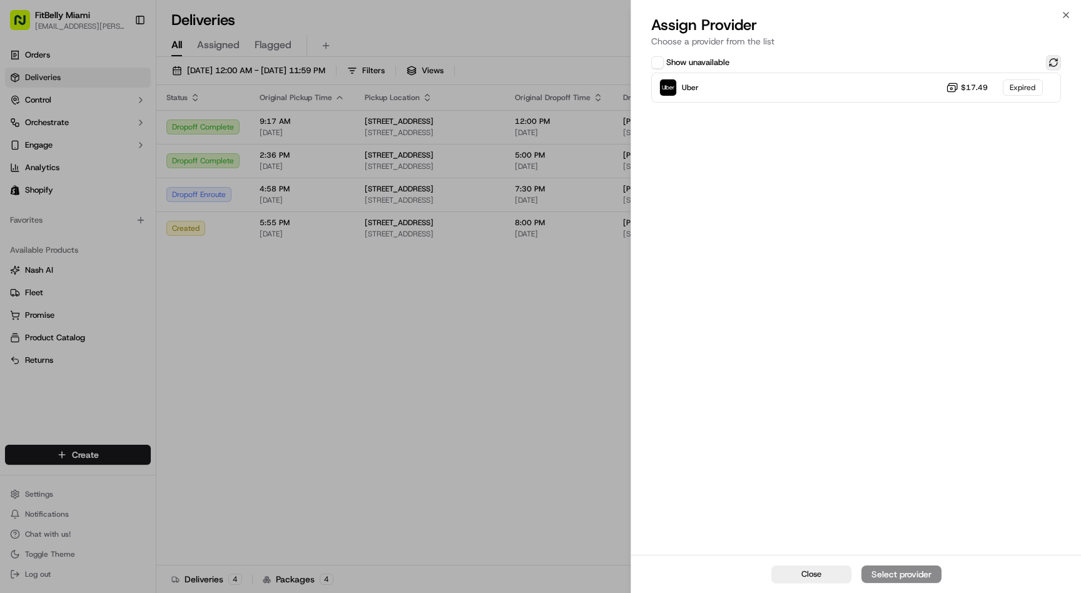
click at [1053, 61] on button at bounding box center [1053, 62] width 15 height 15
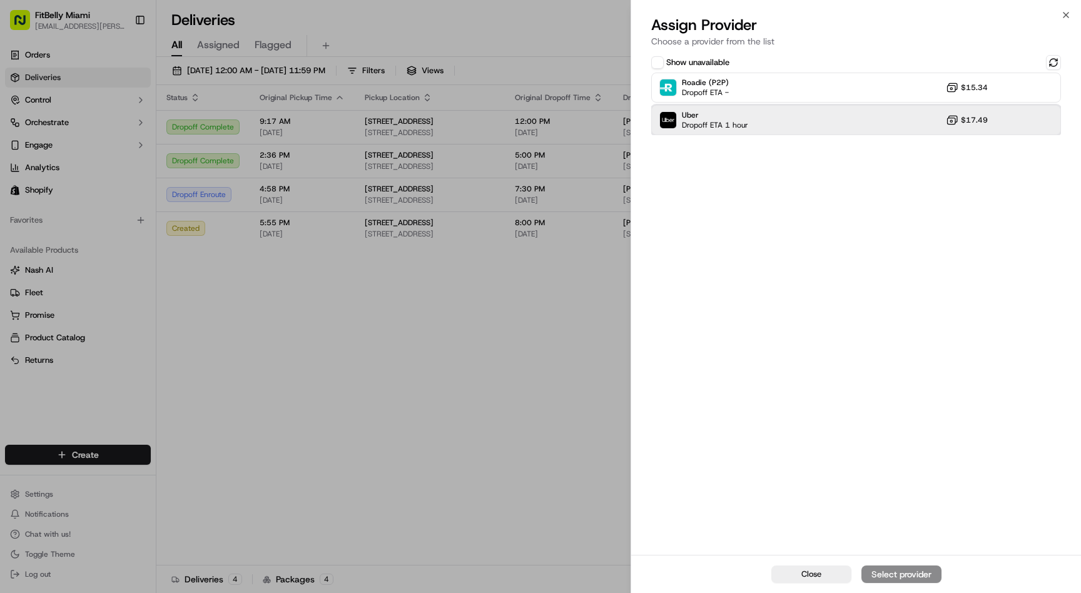
click at [797, 130] on div "Uber Dropoff ETA 1 hour $17.49" at bounding box center [857, 120] width 410 height 30
click at [916, 572] on div "Assign Provider" at bounding box center [901, 574] width 61 height 13
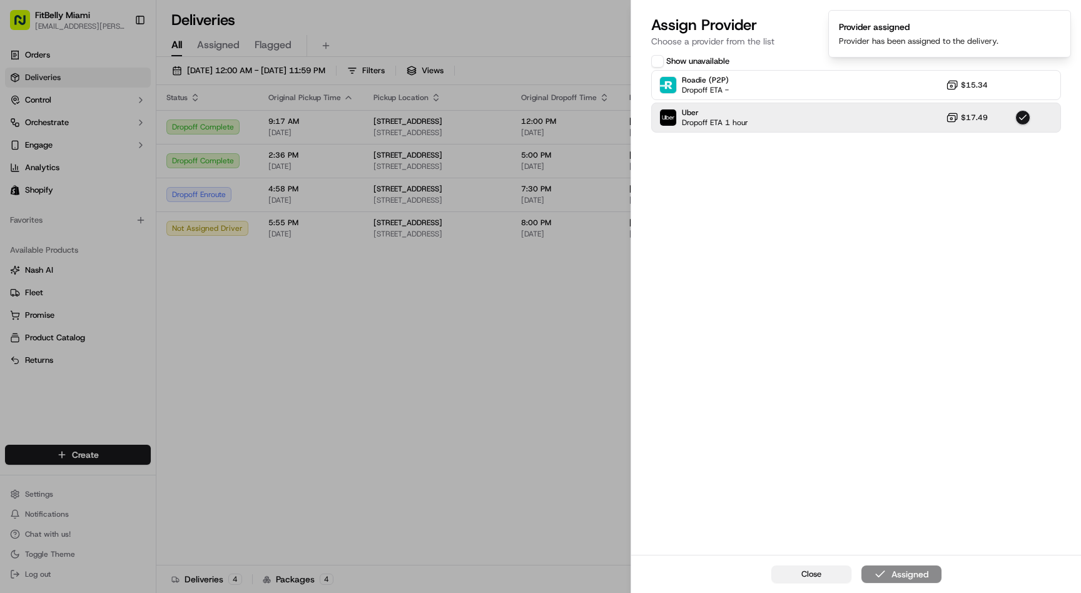
click at [813, 572] on span "Close" at bounding box center [812, 574] width 20 height 11
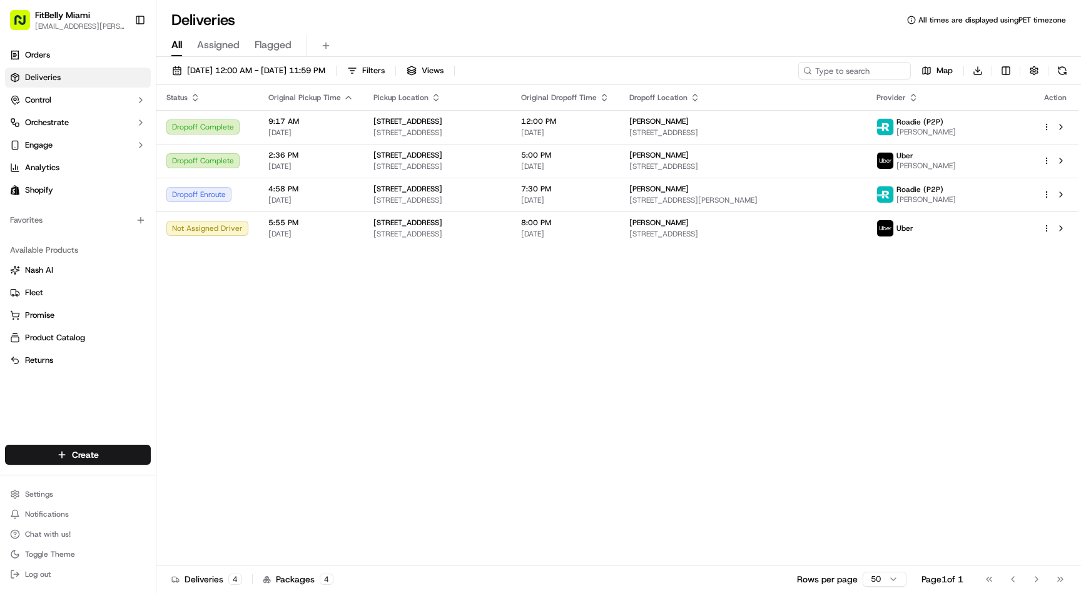
click at [663, 383] on div "Status Original Pickup Time Pickup Location Original Dropoff Time Dropoff Locat…" at bounding box center [617, 325] width 923 height 481
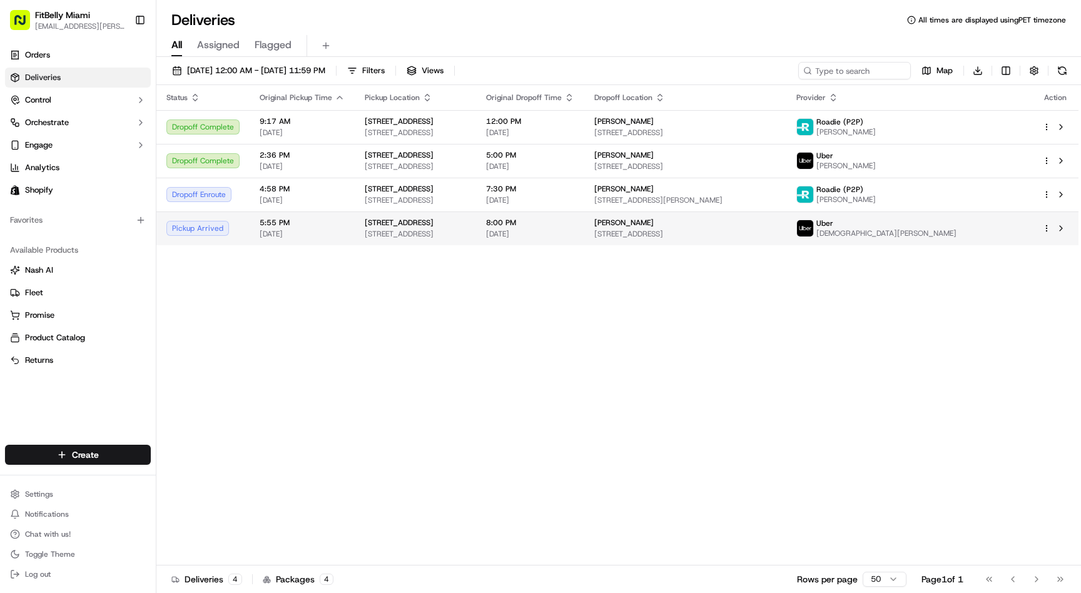
click at [250, 232] on td "5:55 PM 09/16/2025" at bounding box center [302, 229] width 105 height 34
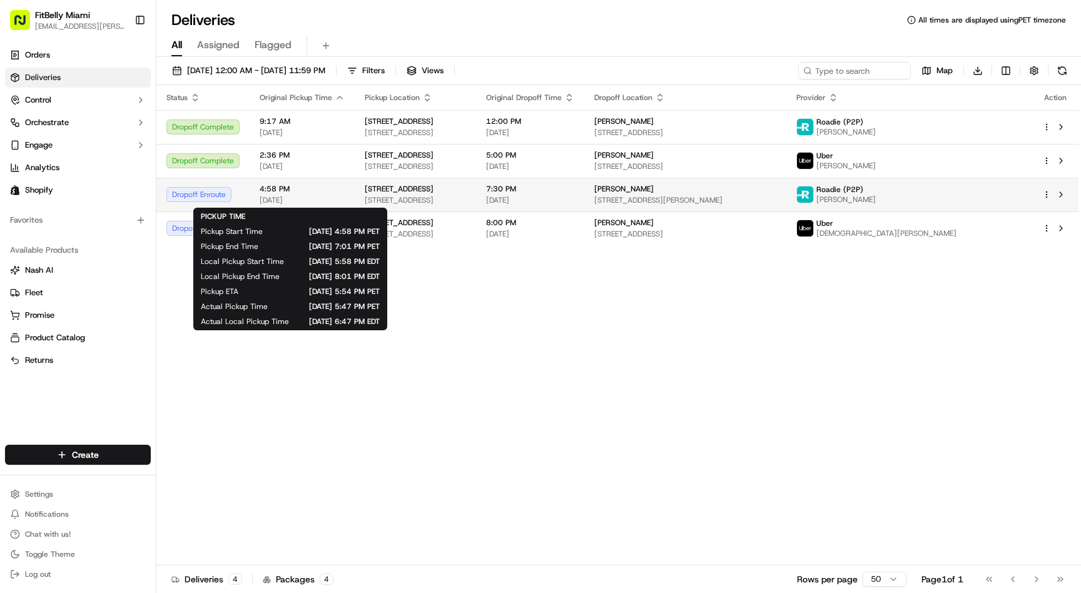
click at [334, 198] on span "[DATE]" at bounding box center [302, 200] width 85 height 10
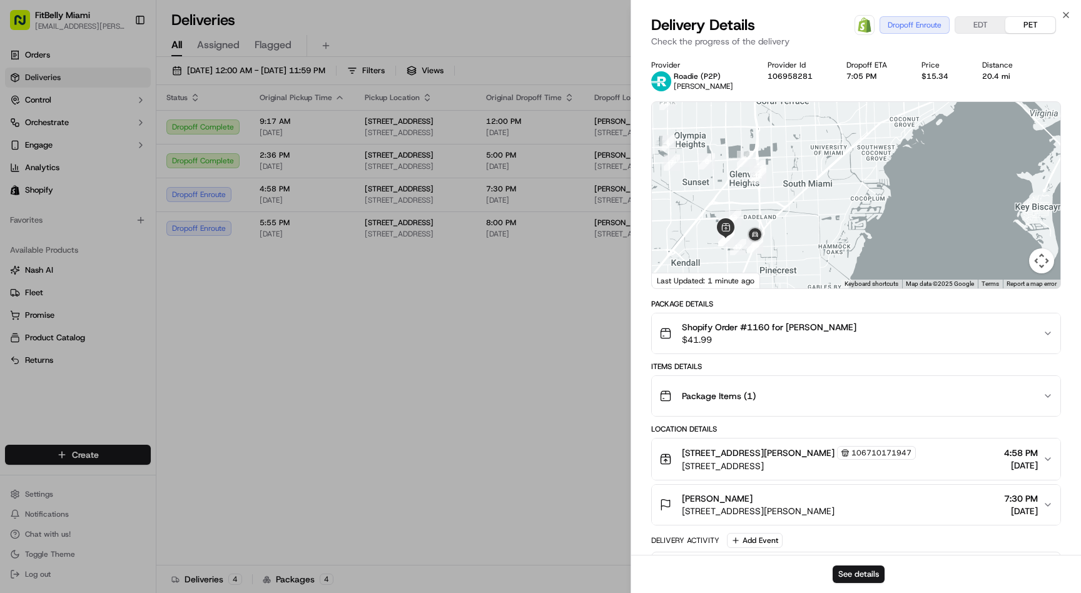
drag, startPoint x: 742, startPoint y: 231, endPoint x: 725, endPoint y: 207, distance: 30.0
click at [725, 207] on div at bounding box center [856, 195] width 409 height 187
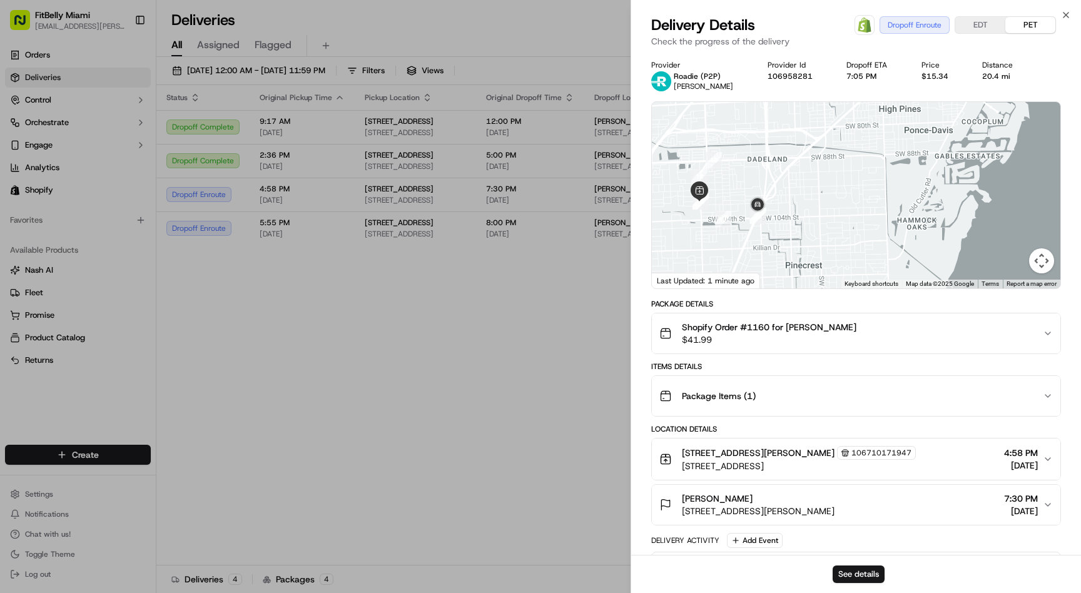
drag, startPoint x: 745, startPoint y: 213, endPoint x: 742, endPoint y: 155, distance: 58.3
click at [742, 155] on div at bounding box center [856, 195] width 409 height 187
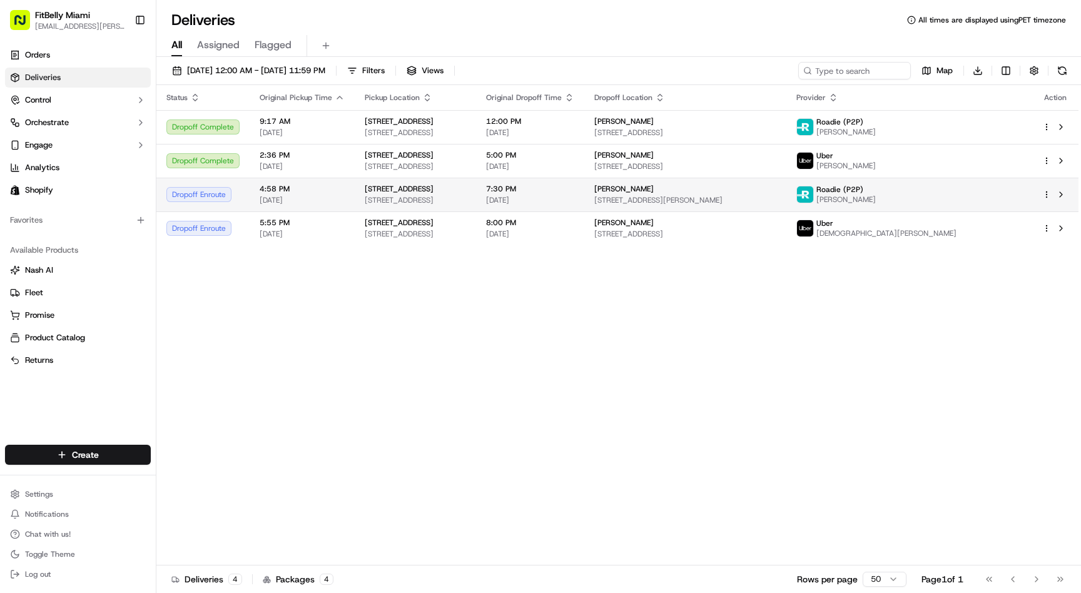
click at [243, 190] on td "Dropoff Enroute" at bounding box center [202, 195] width 93 height 34
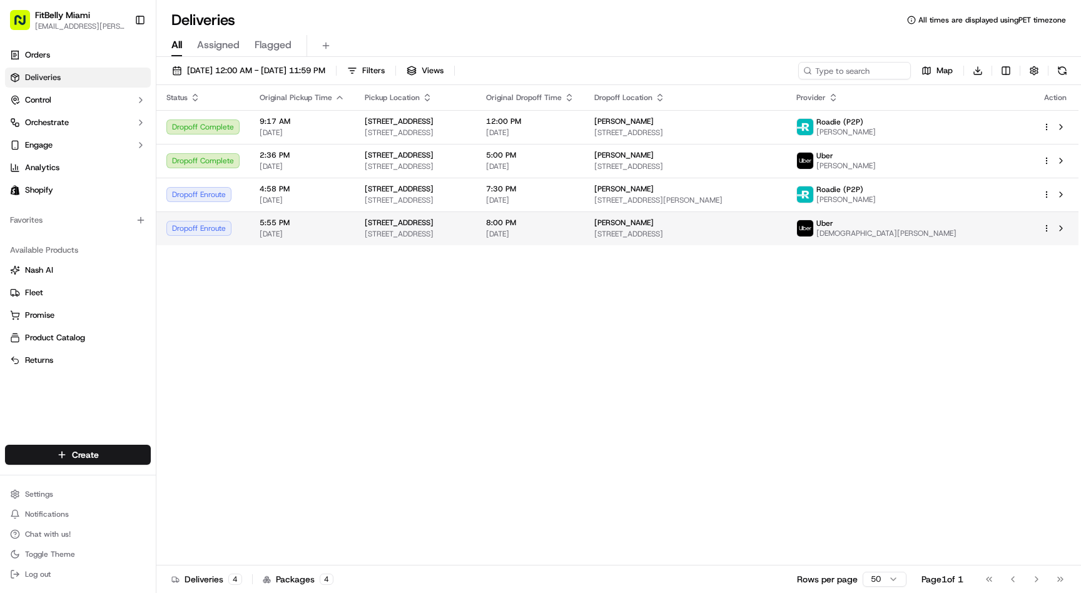
click at [252, 232] on td "5:55 PM 09/16/2025" at bounding box center [302, 229] width 105 height 34
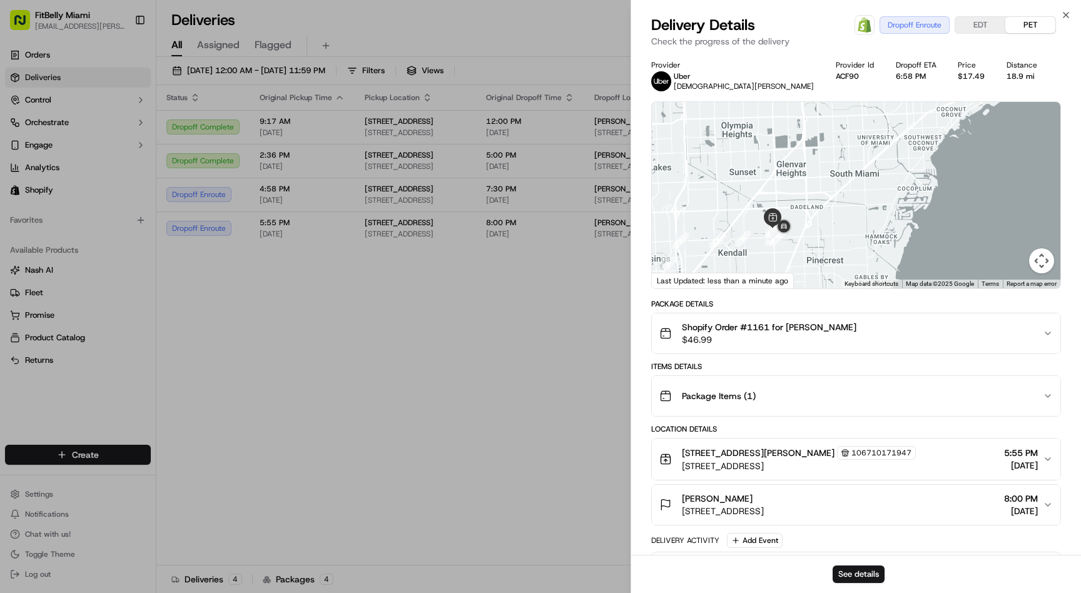
drag, startPoint x: 798, startPoint y: 213, endPoint x: 792, endPoint y: 131, distance: 82.9
click at [792, 133] on div at bounding box center [856, 195] width 409 height 187
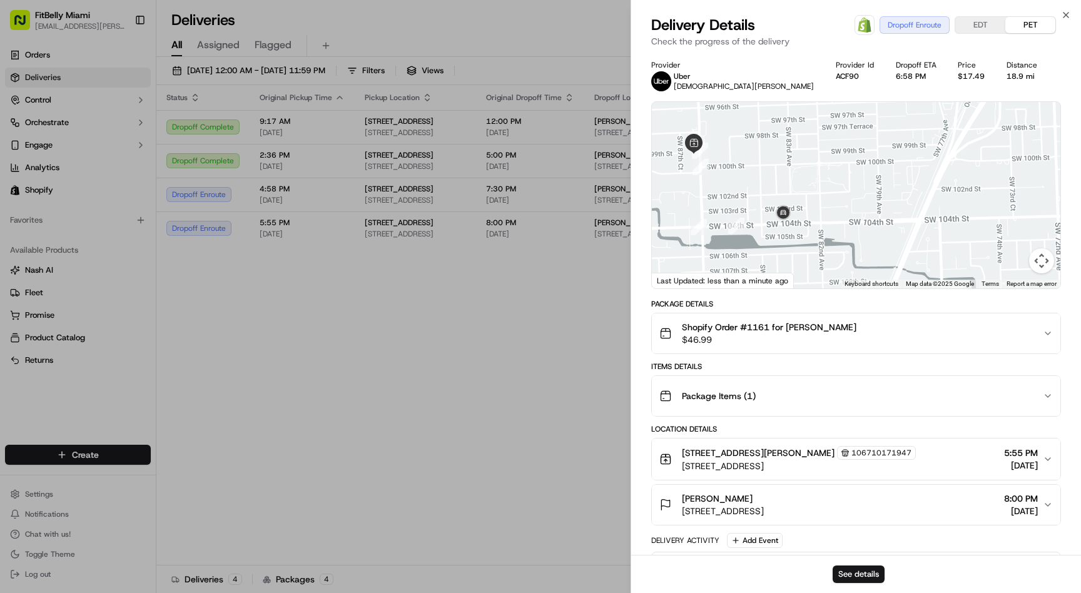
drag, startPoint x: 776, startPoint y: 207, endPoint x: 777, endPoint y: 163, distance: 43.8
click at [777, 163] on div at bounding box center [856, 195] width 409 height 187
